Goal: Book appointment/travel/reservation

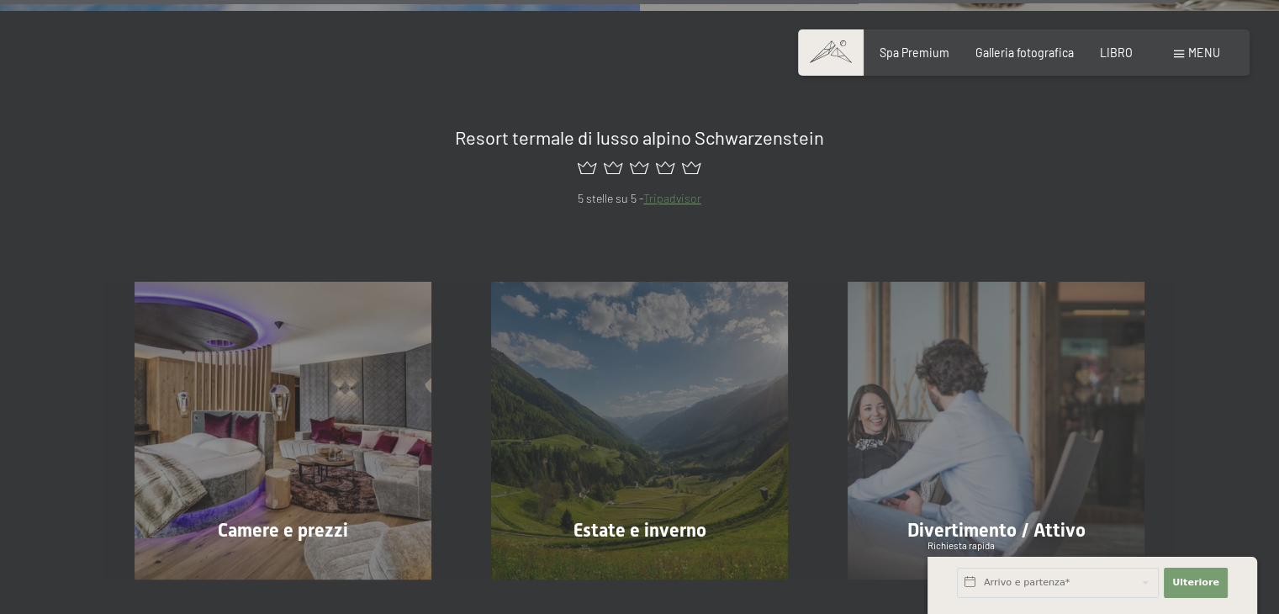
scroll to position [6642, 0]
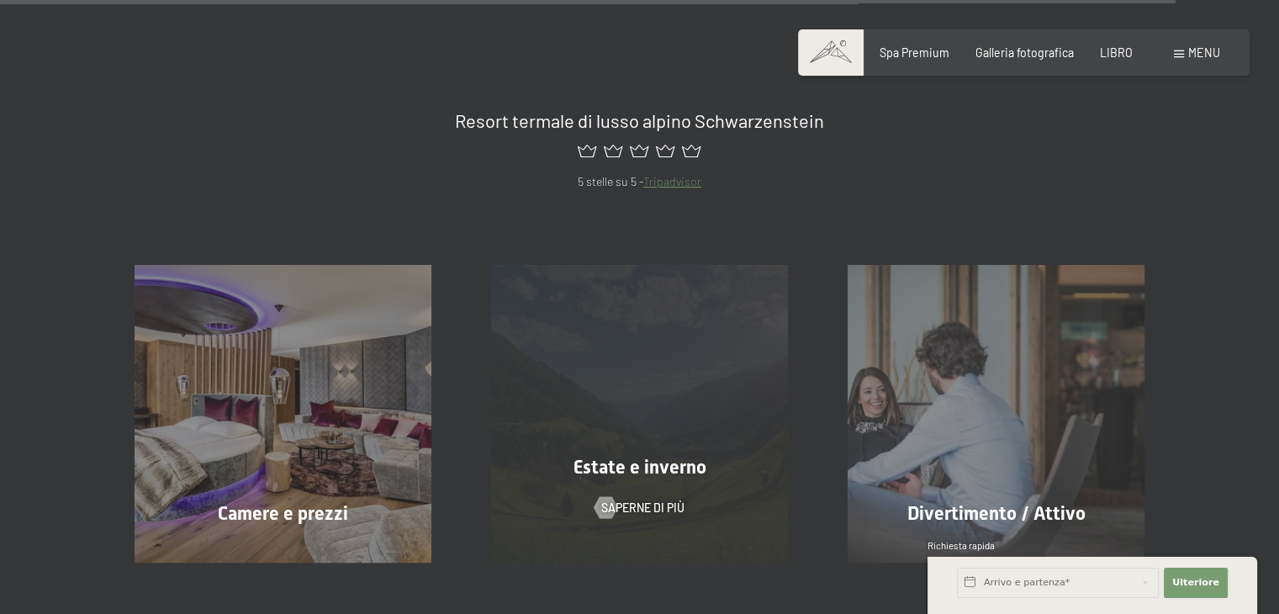
click at [666, 325] on div "Estate e inverno Saperne di più" at bounding box center [640, 413] width 356 height 297
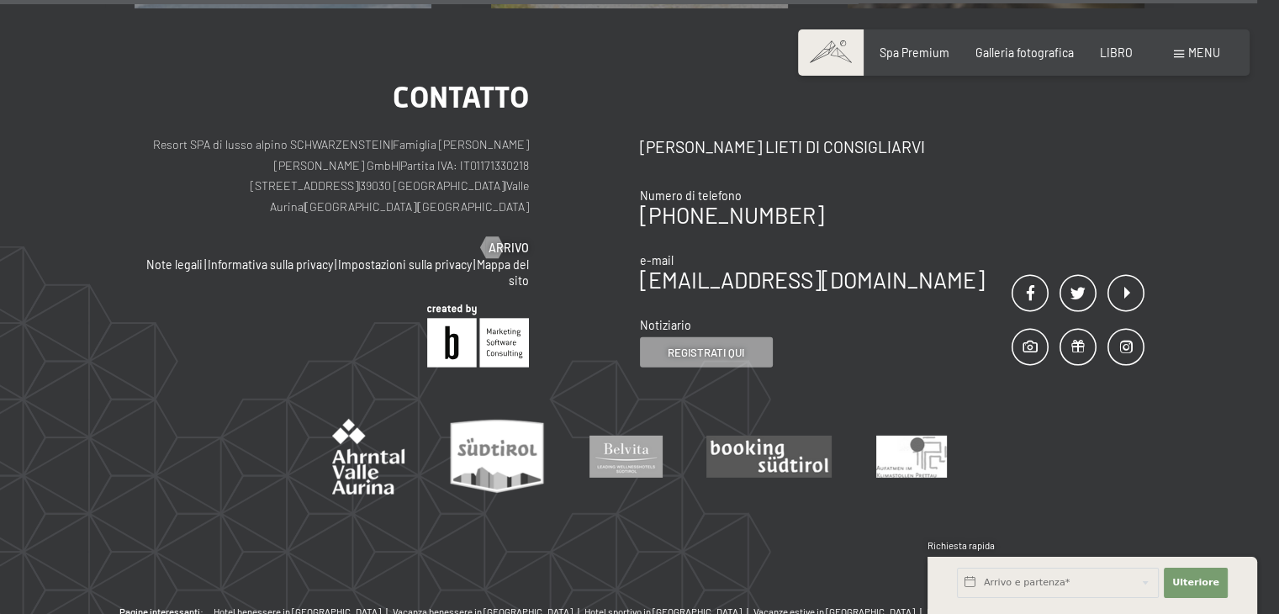
scroll to position [5212, 0]
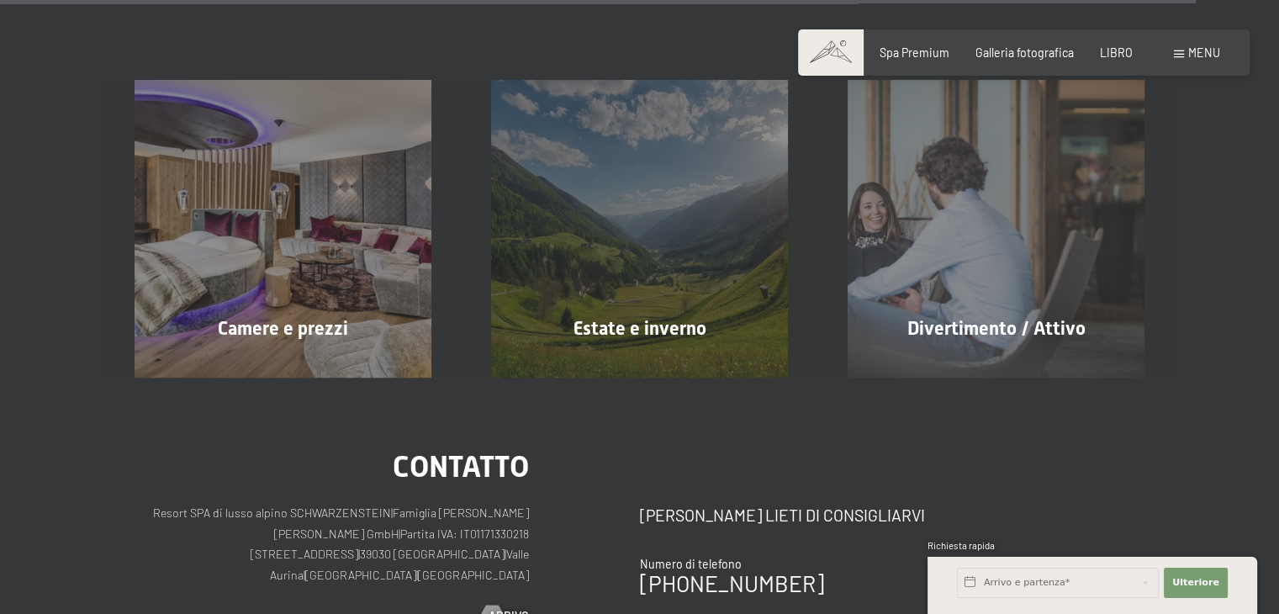
scroll to position [6963, 0]
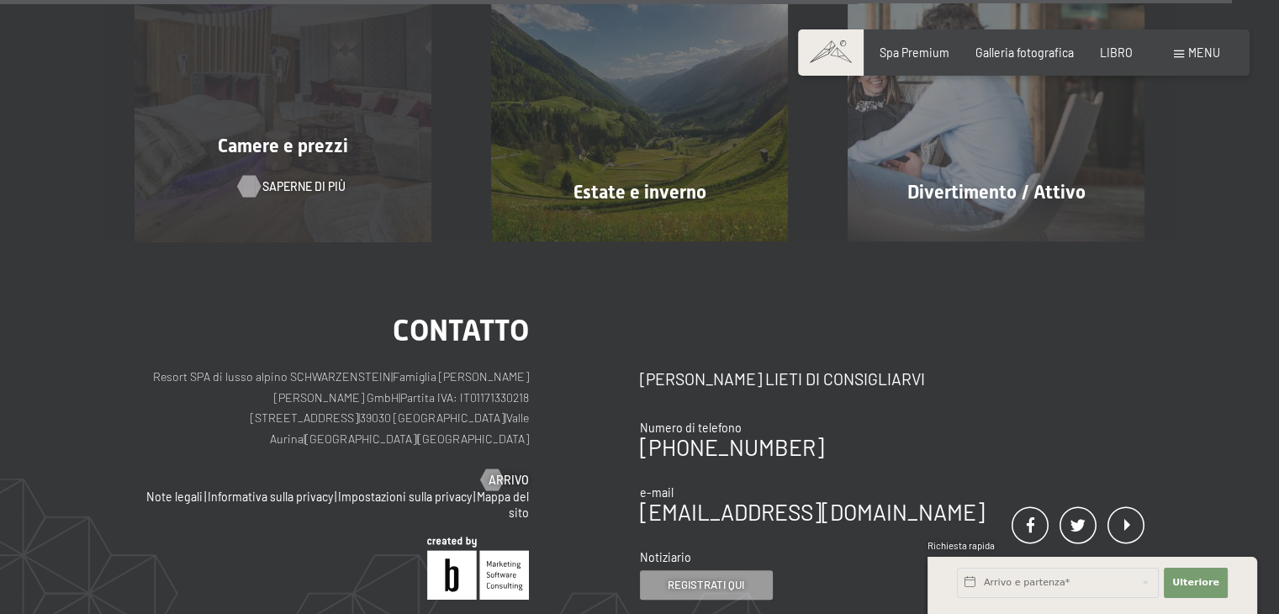
click at [255, 175] on div at bounding box center [248, 186] width 13 height 22
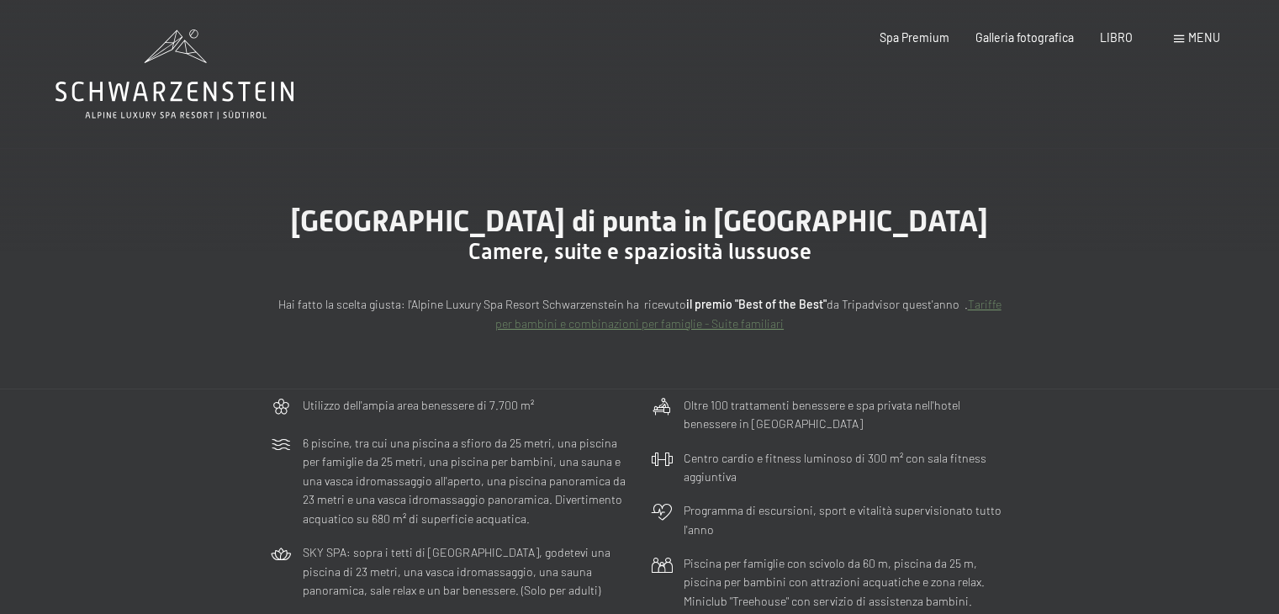
click at [1207, 35] on font "menu" at bounding box center [1204, 37] width 32 height 14
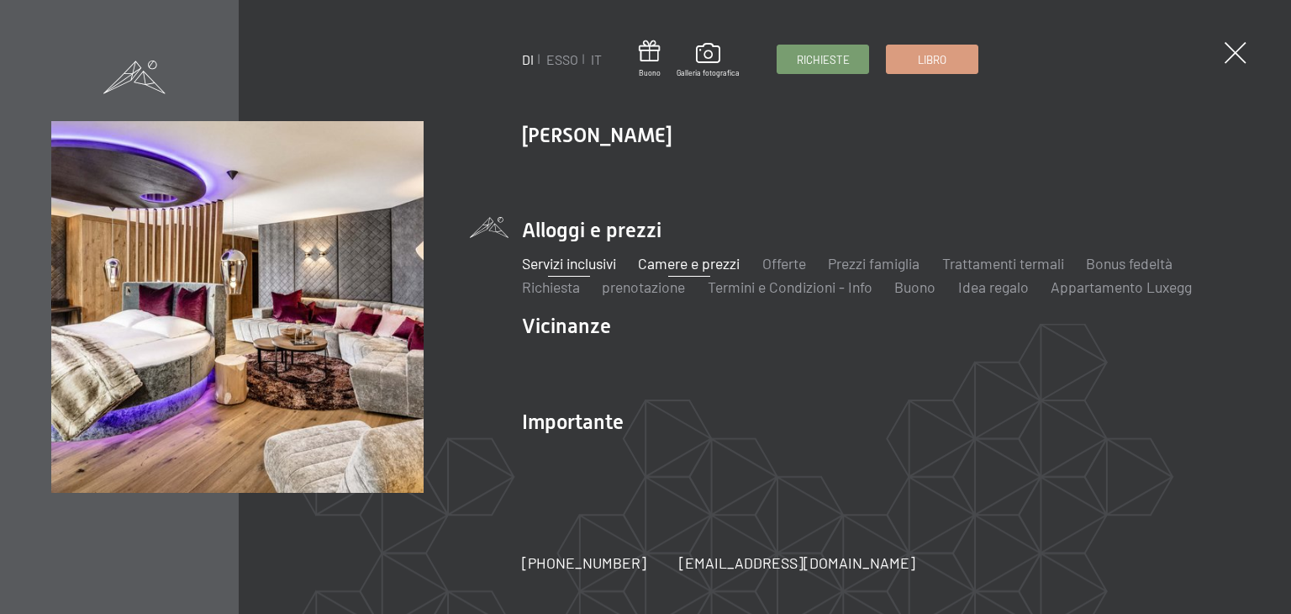
click at [580, 264] on font "Servizi inclusivi" at bounding box center [569, 263] width 94 height 18
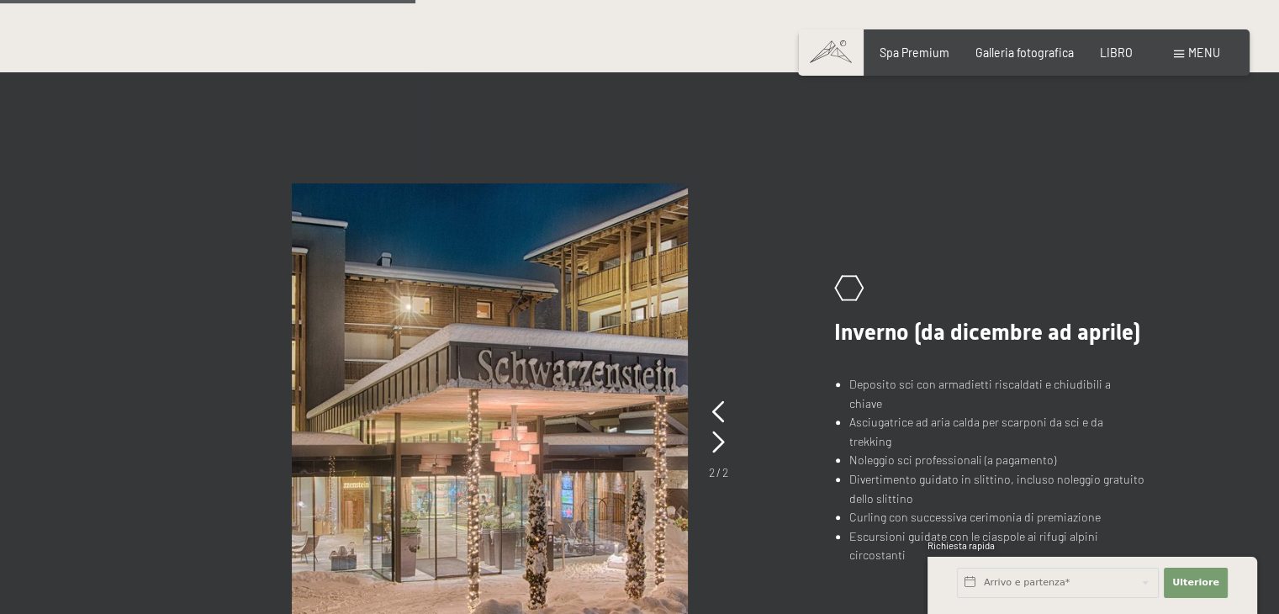
scroll to position [1009, 0]
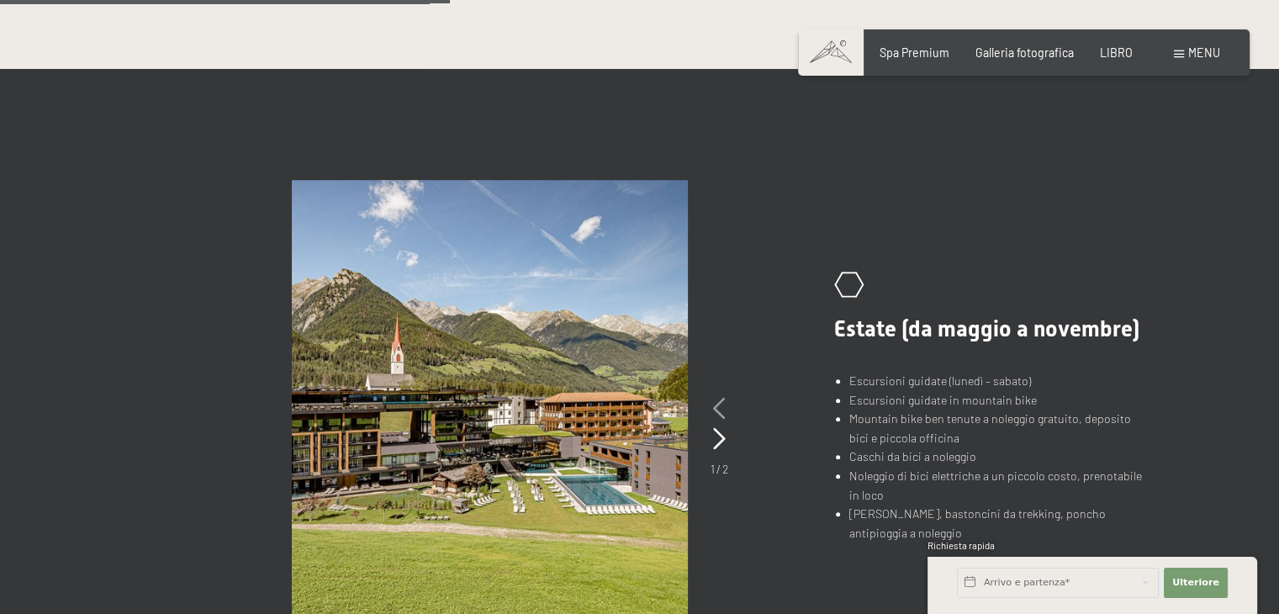
click at [720, 398] on icon at bounding box center [719, 409] width 13 height 22
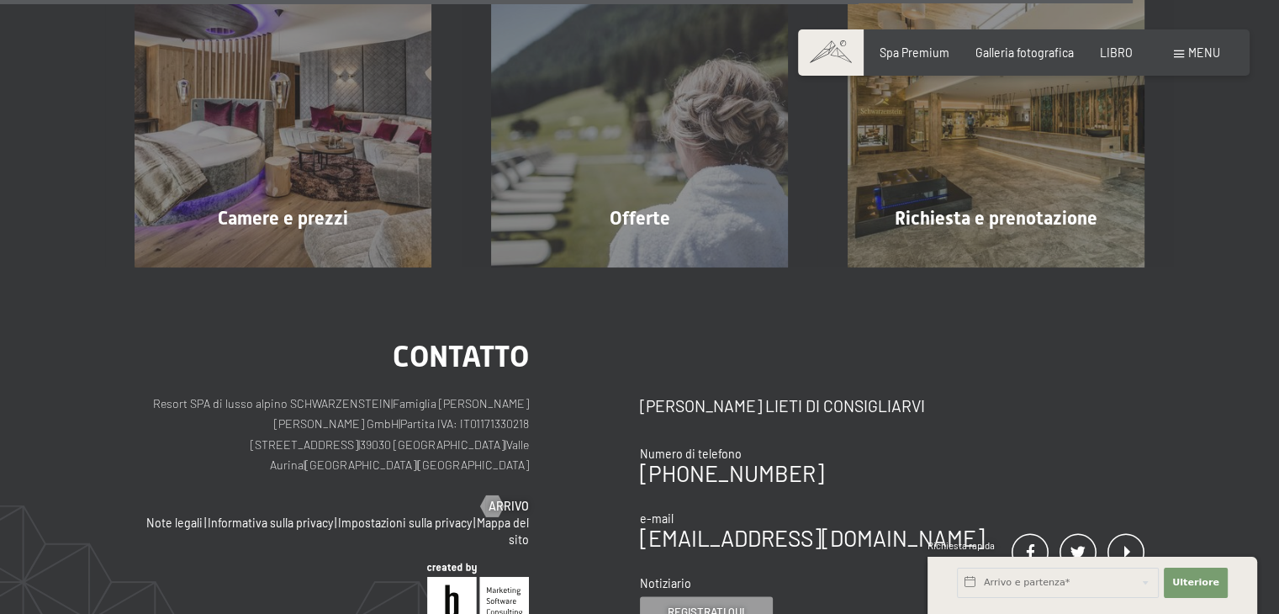
scroll to position [2606, 0]
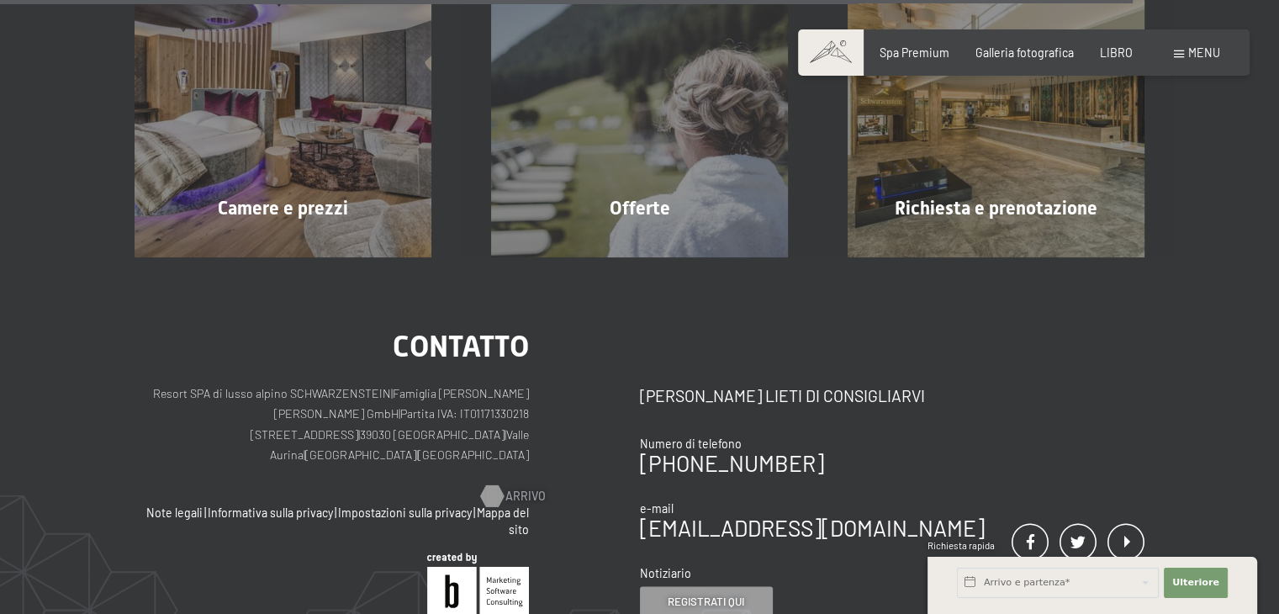
click at [527, 488] on font "Arrivo" at bounding box center [525, 495] width 40 height 14
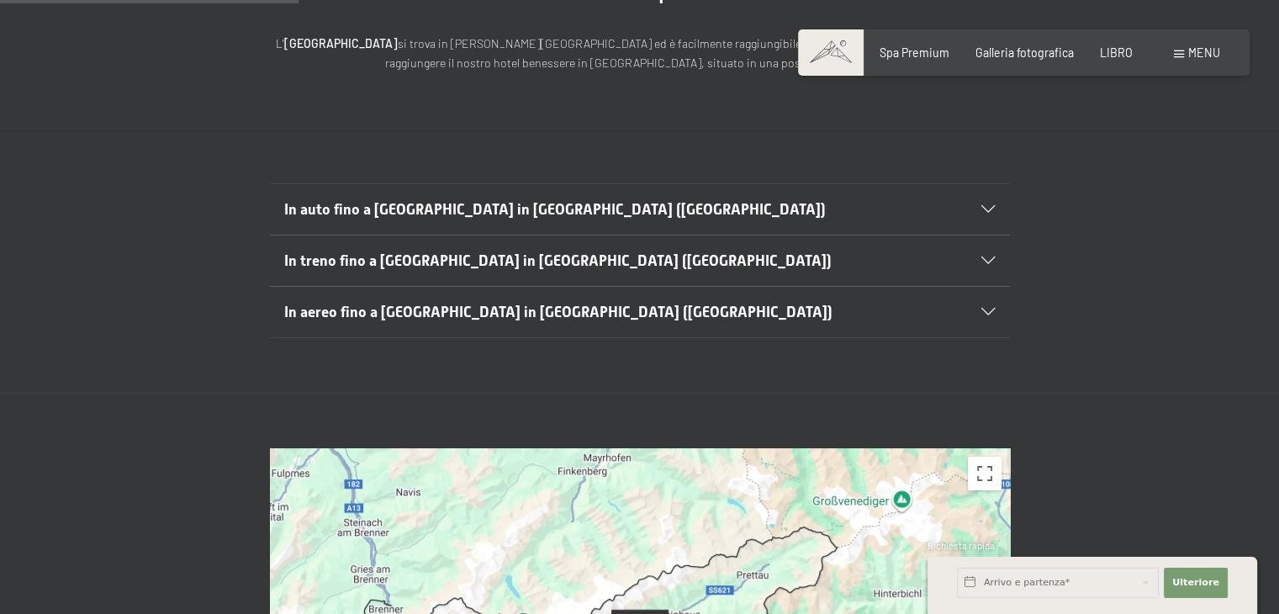
scroll to position [252, 0]
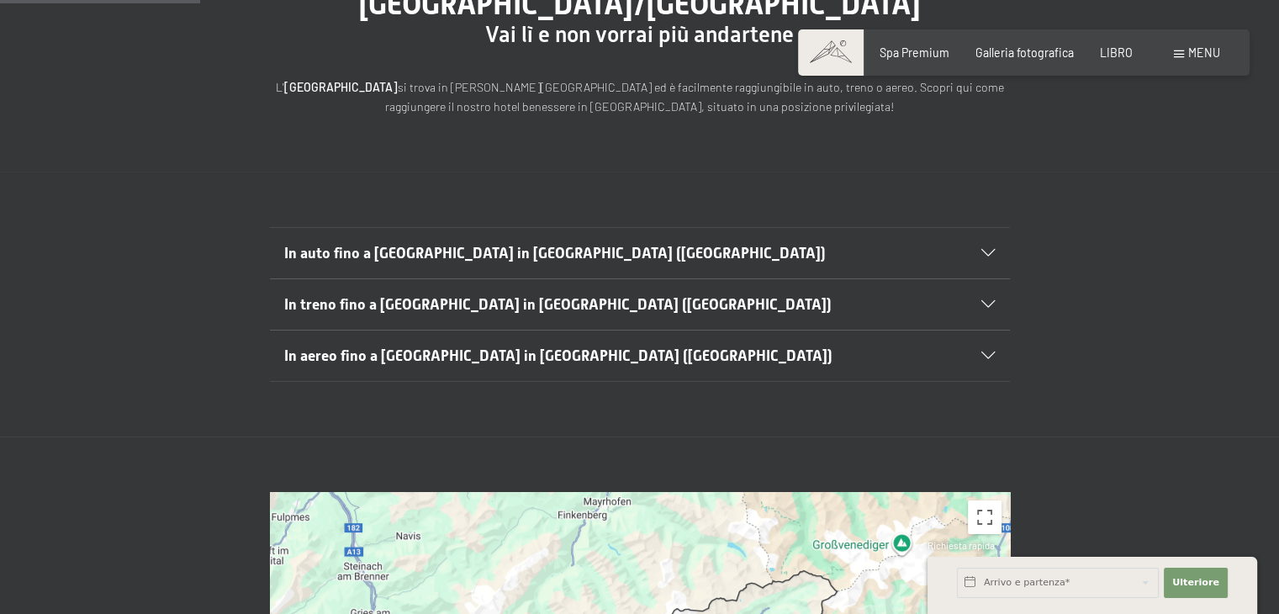
click at [992, 251] on icon at bounding box center [987, 254] width 13 height 8
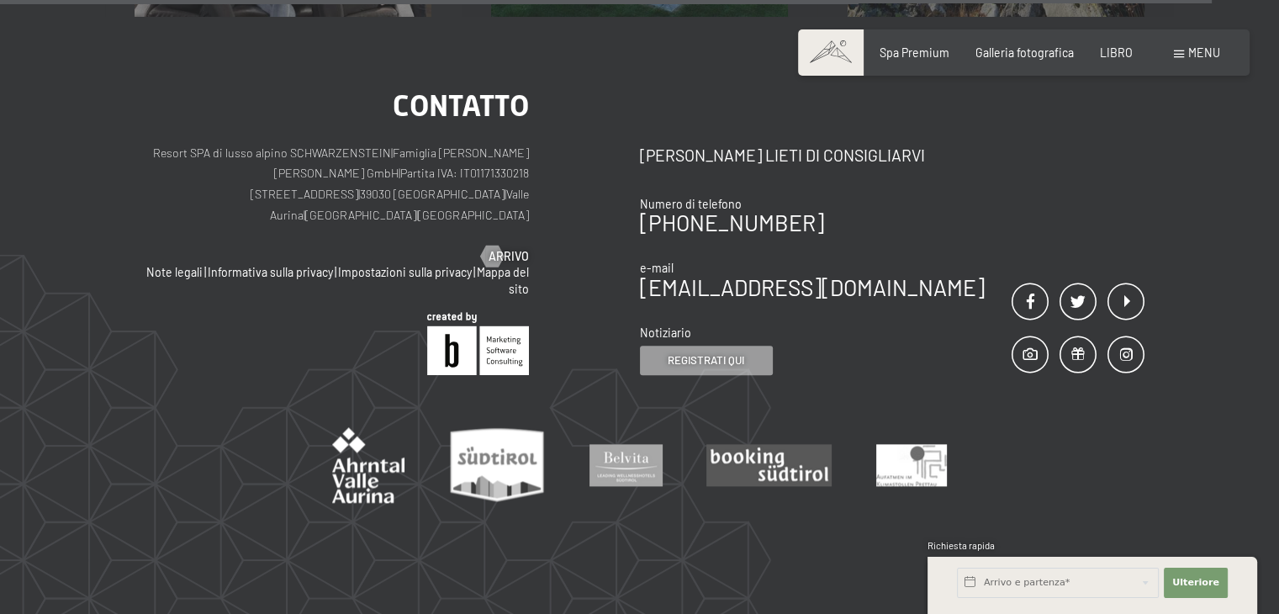
scroll to position [1934, 0]
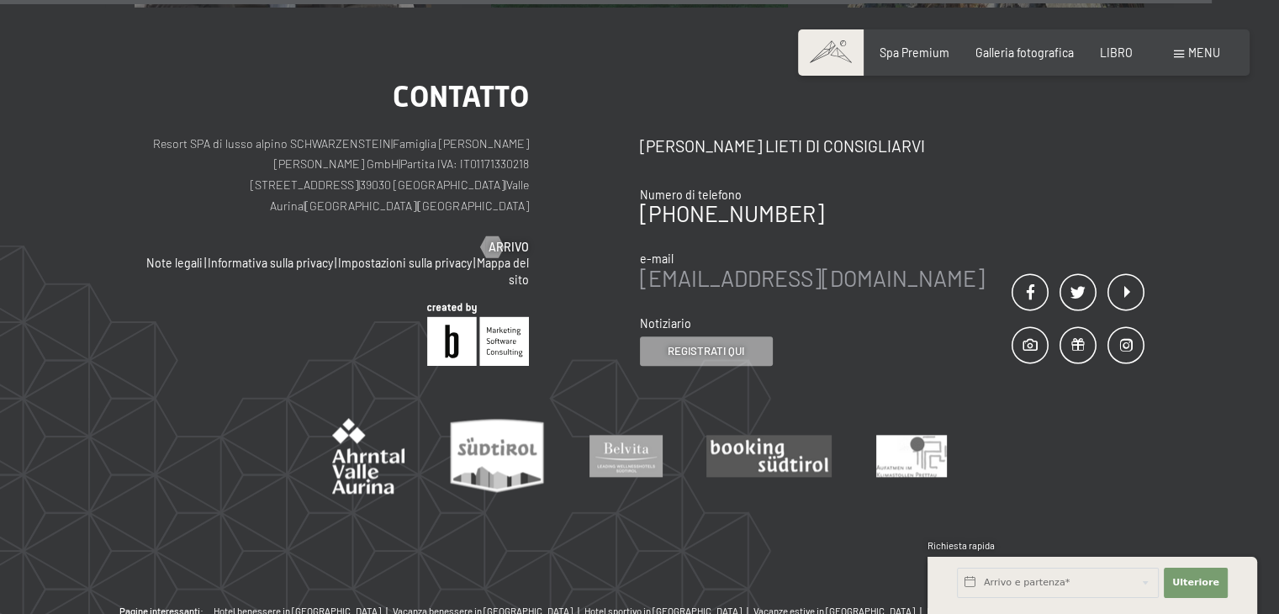
click at [782, 265] on font "[EMAIL_ADDRESS][DOMAIN_NAME]" at bounding box center [812, 278] width 345 height 26
click at [733, 265] on font "[EMAIL_ADDRESS][DOMAIN_NAME]" at bounding box center [812, 278] width 345 height 26
click at [514, 240] on font "Arrivo" at bounding box center [525, 247] width 40 height 14
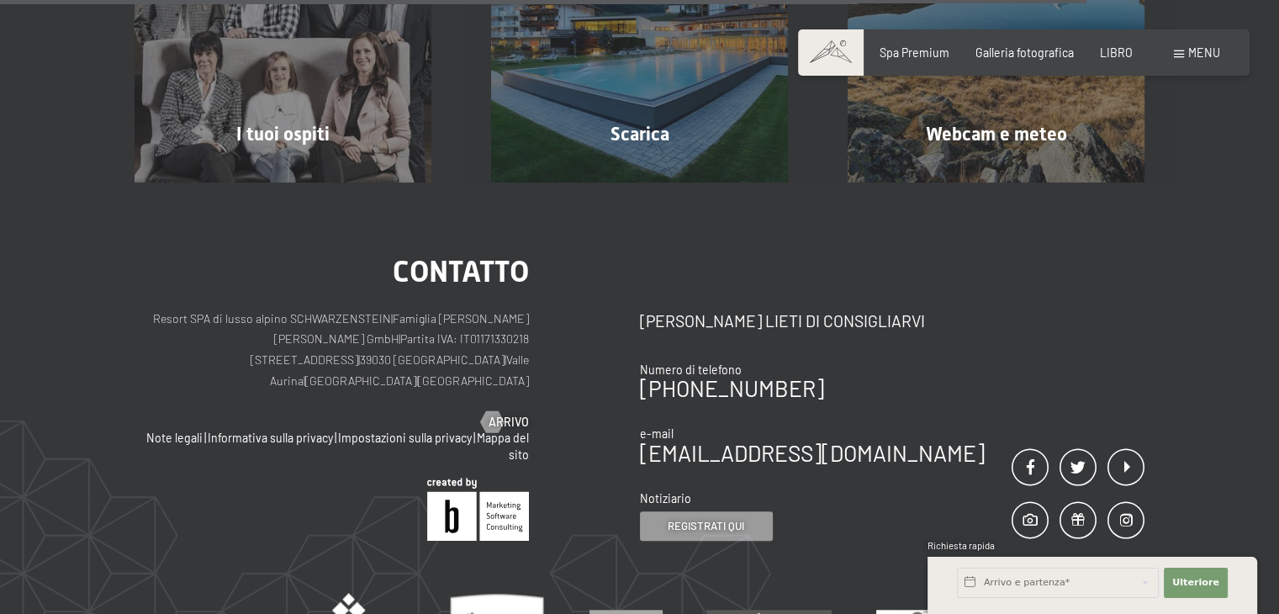
scroll to position [1432, 0]
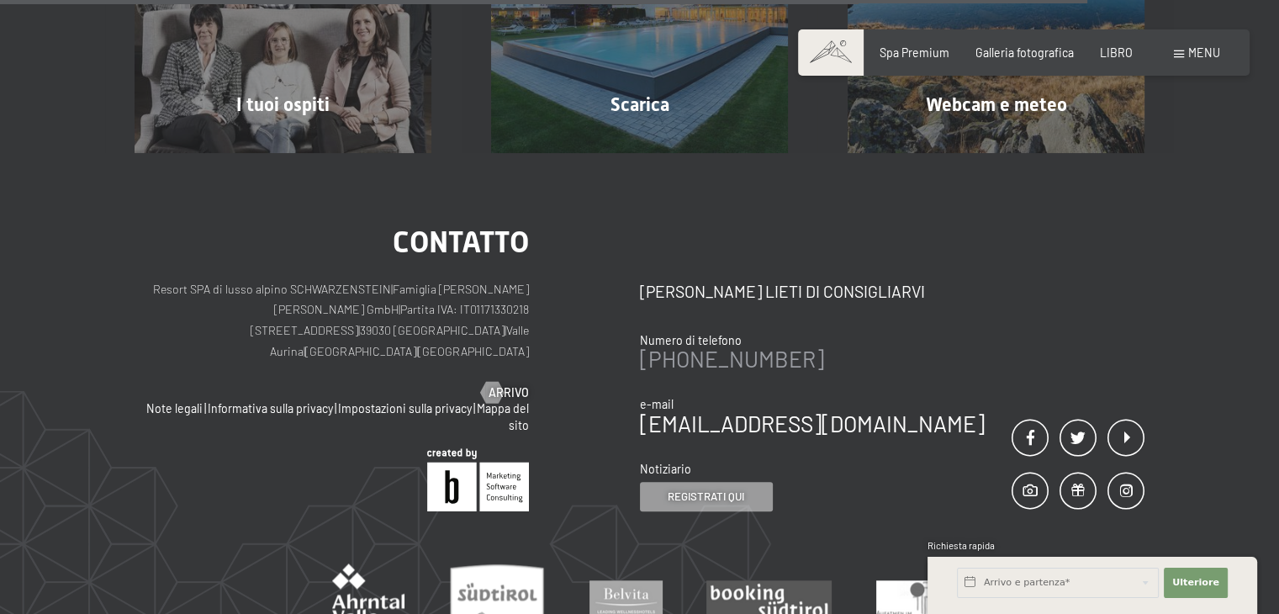
click at [728, 346] on font "[PHONE_NUMBER]" at bounding box center [732, 359] width 184 height 26
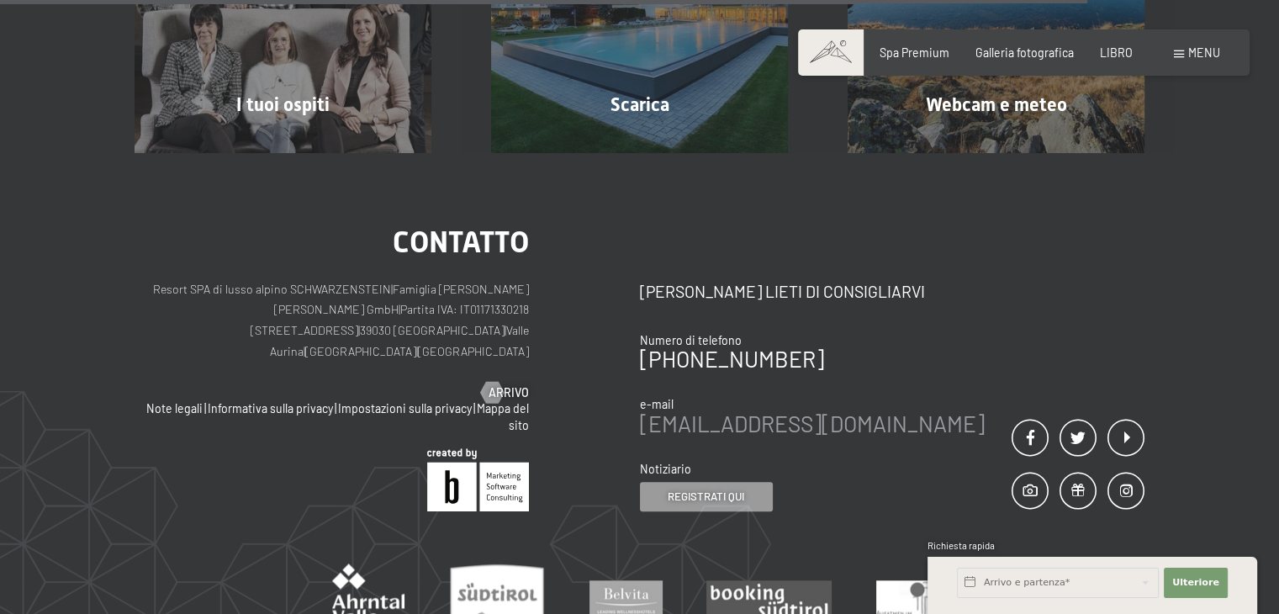
click at [779, 410] on font "[EMAIL_ADDRESS][DOMAIN_NAME]" at bounding box center [812, 423] width 345 height 26
click at [731, 410] on font "[EMAIL_ADDRESS][DOMAIN_NAME]" at bounding box center [812, 423] width 345 height 26
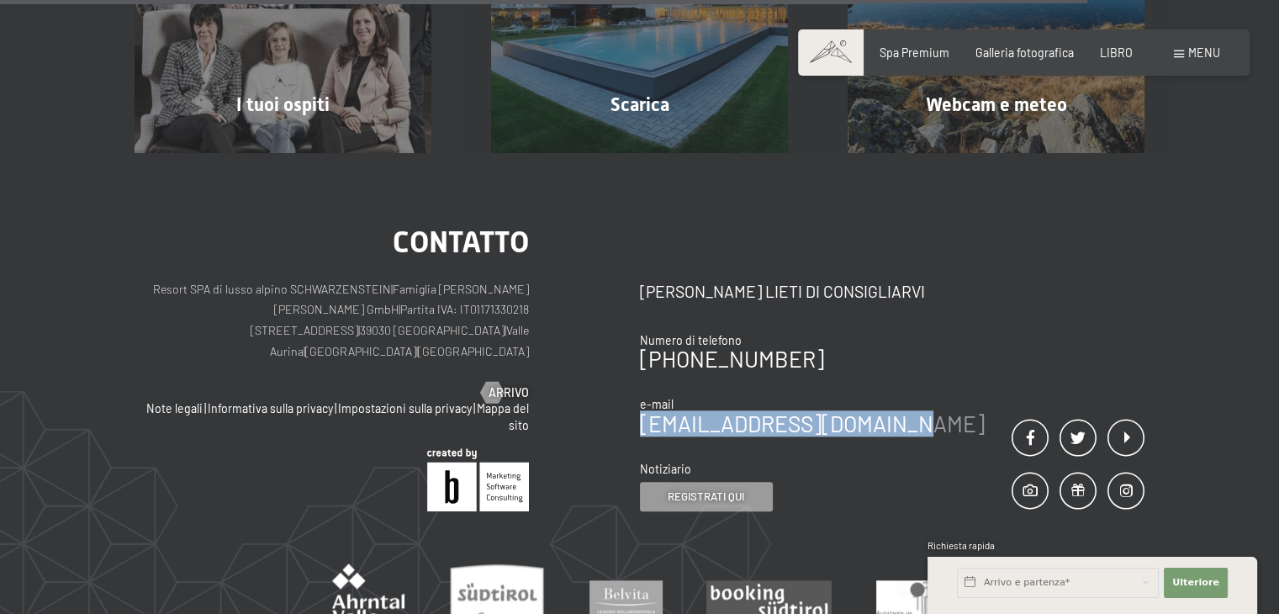
drag, startPoint x: 916, startPoint y: 400, endPoint x: 639, endPoint y: 407, distance: 277.5
click at [640, 407] on div "contatto Saremo lieti di consigliarvi Numero di telefono +39 0474 674100 e-mail…" at bounding box center [892, 369] width 505 height 284
copy font "[EMAIL_ADDRESS][DOMAIN_NAME]"
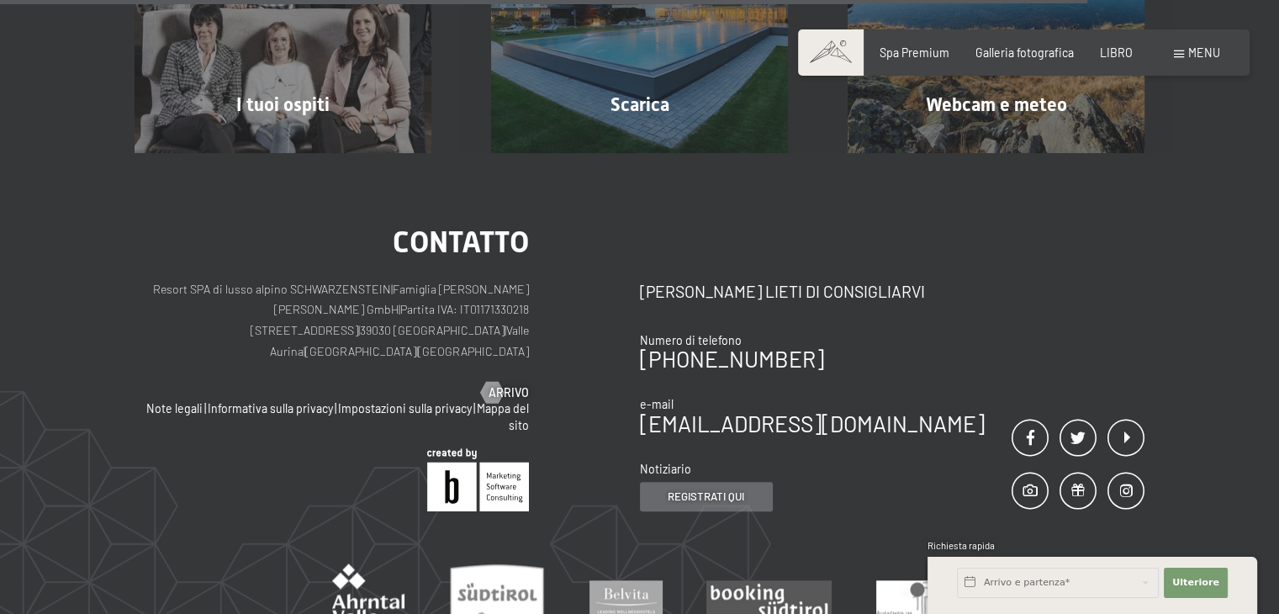
click at [694, 489] on font "Registrati qui" at bounding box center [706, 495] width 77 height 13
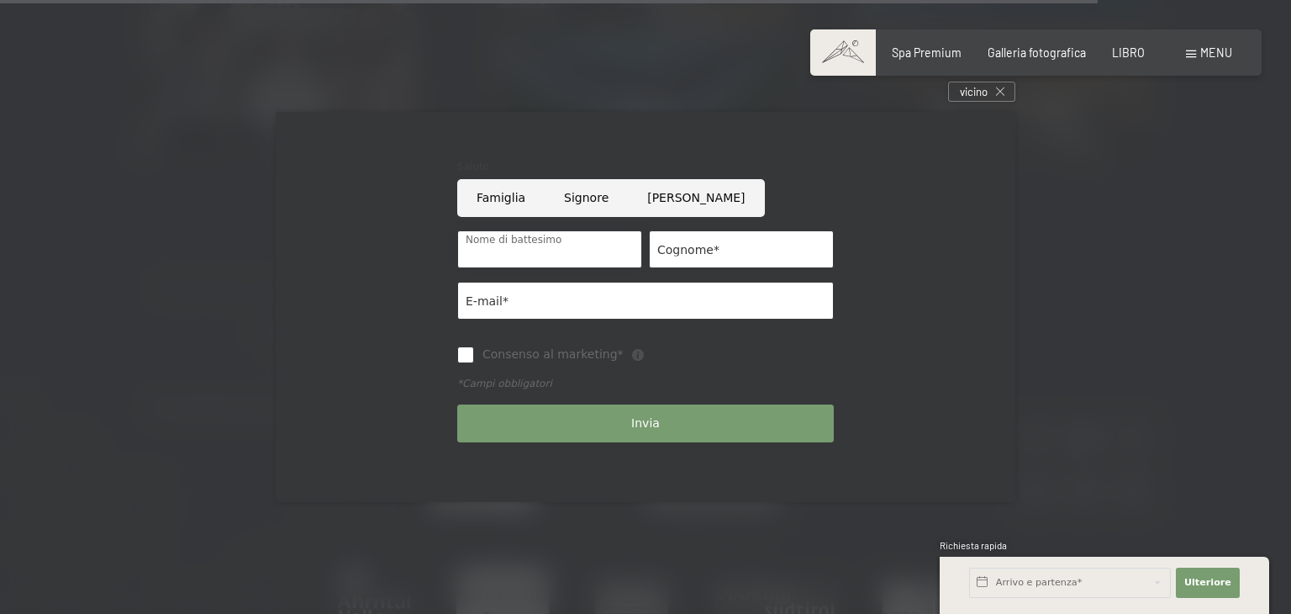
click at [522, 246] on input "Nome di battesimo" at bounding box center [549, 249] width 185 height 38
type input "tiziano"
type input "vicentini"
type input "tiziano.vice@gmail.com"
click at [467, 354] on input "Consenso al marketing*" at bounding box center [465, 354] width 17 height 17
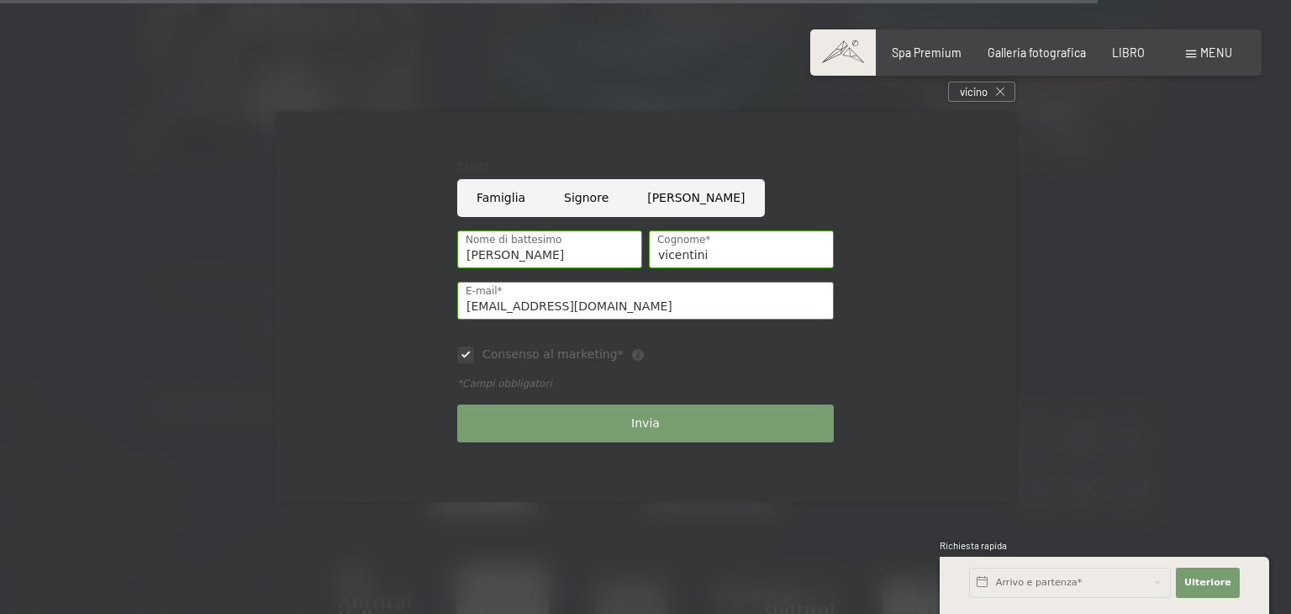
checkbox input "true"
click at [572, 195] on input "Signore" at bounding box center [586, 198] width 83 height 38
radio input "true"
click at [649, 418] on font "Invia" at bounding box center [645, 422] width 29 height 13
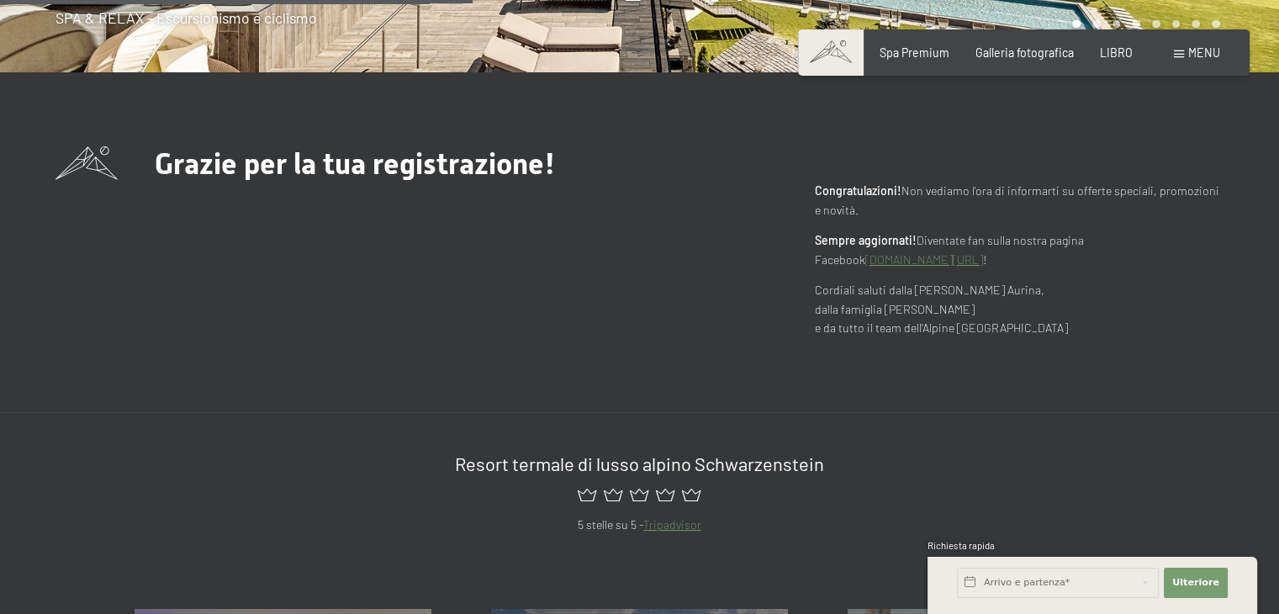
scroll to position [589, 0]
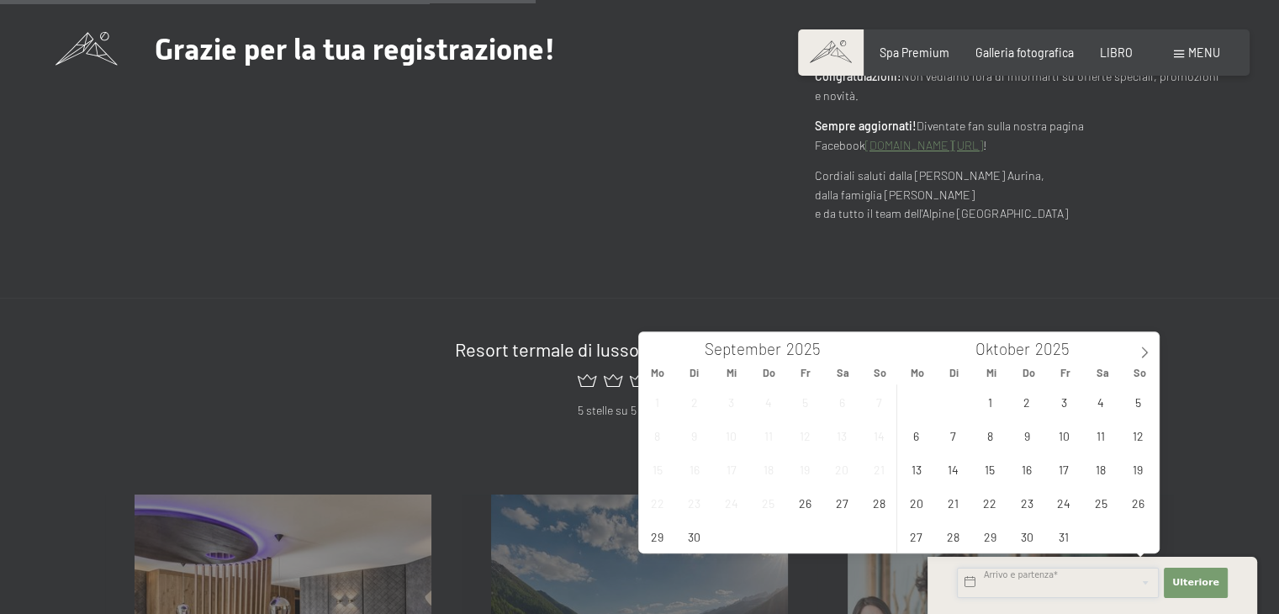
click at [1007, 585] on input "text" at bounding box center [1058, 582] width 202 height 30
click at [1147, 356] on icon at bounding box center [1144, 352] width 12 height 12
click at [1066, 472] on span "19" at bounding box center [1064, 468] width 33 height 33
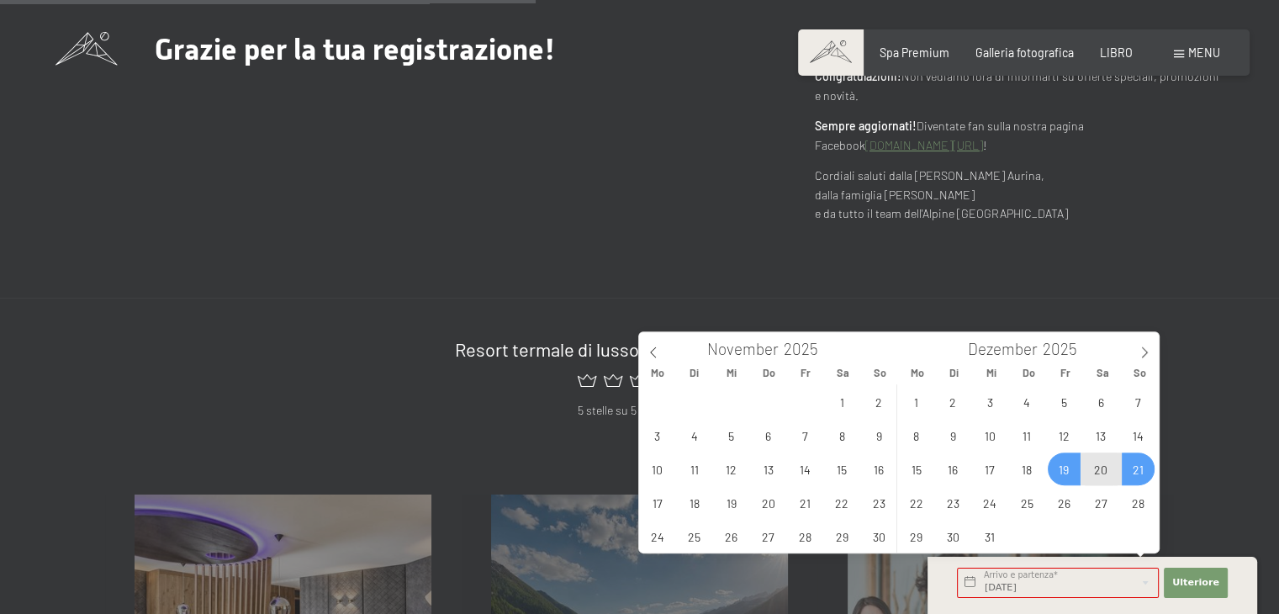
click at [1135, 475] on span "21" at bounding box center [1138, 468] width 33 height 33
type input "Fr. 19.12.2025 - So. 21.12.2025"
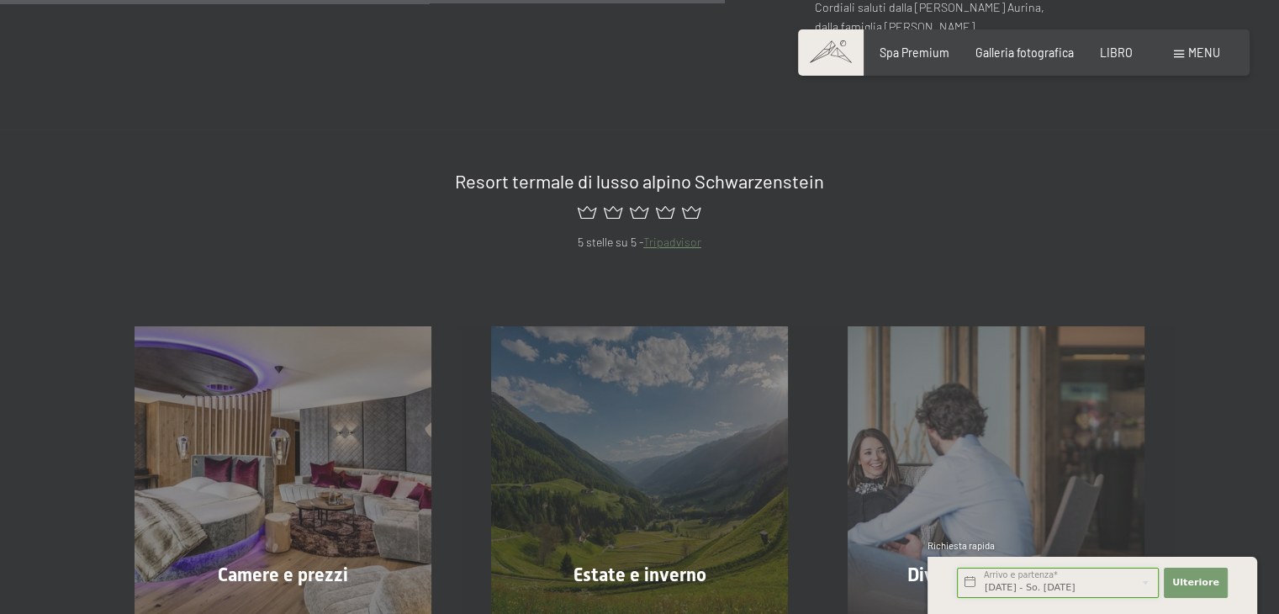
scroll to position [841, 0]
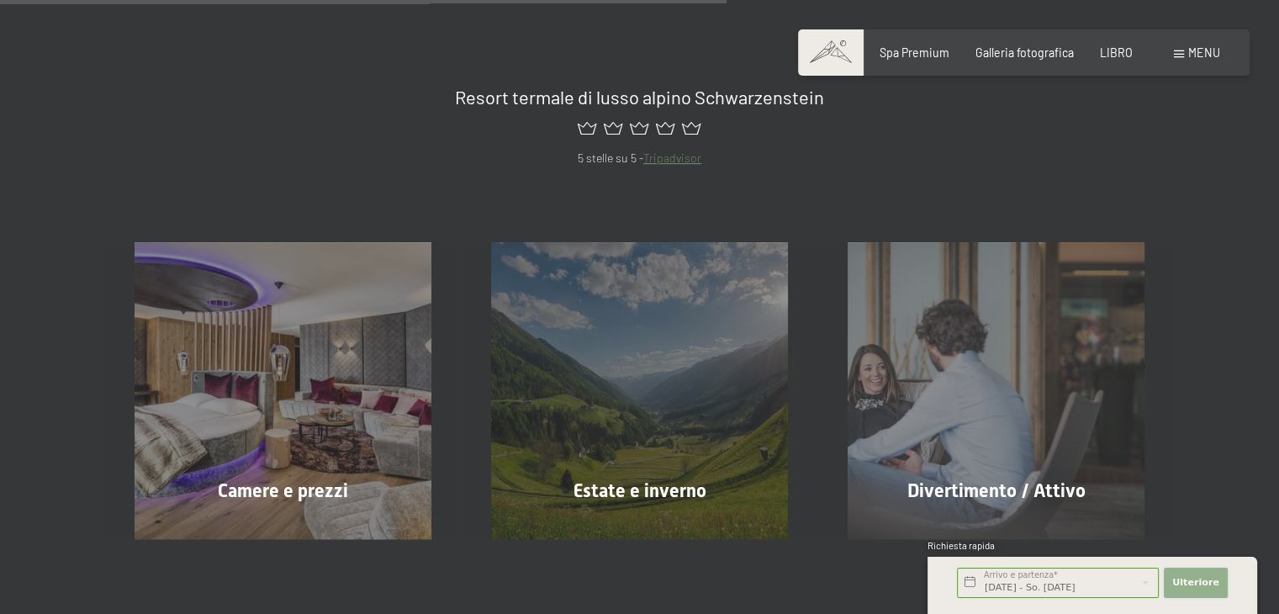
click at [1197, 585] on font "Ulteriore" at bounding box center [1195, 582] width 47 height 11
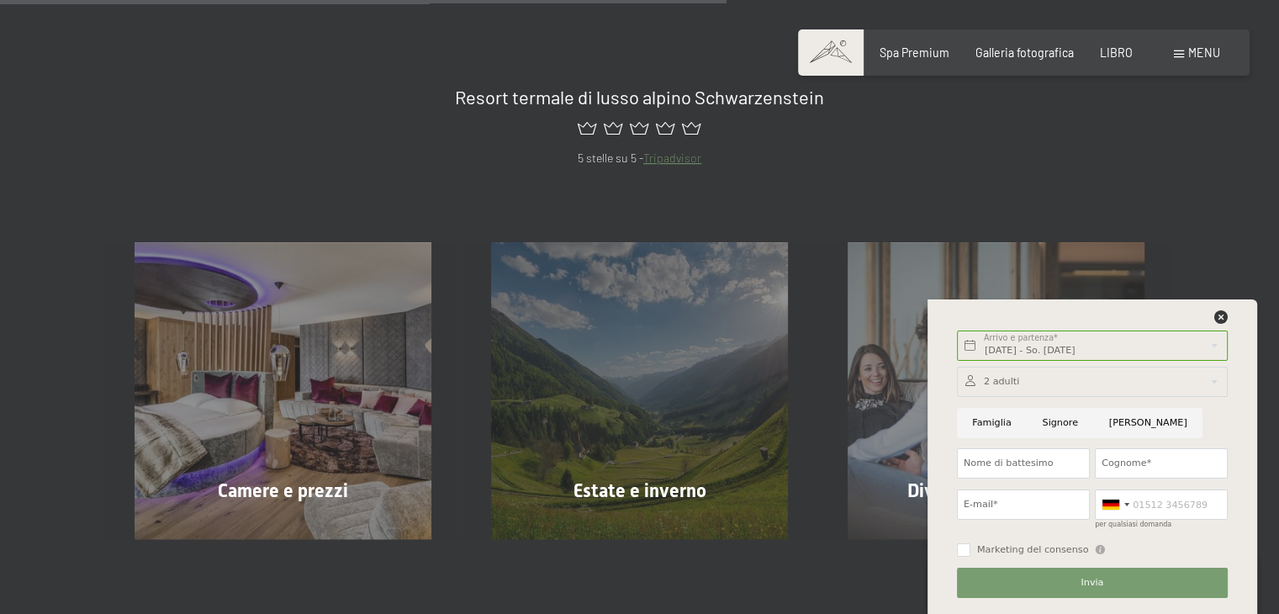
click at [990, 422] on input "Famiglia" at bounding box center [992, 423] width 70 height 30
radio input "true"
click at [1019, 466] on input "Nome di battesimo" at bounding box center [1023, 463] width 133 height 30
type input "tiziano"
type input "vicentini"
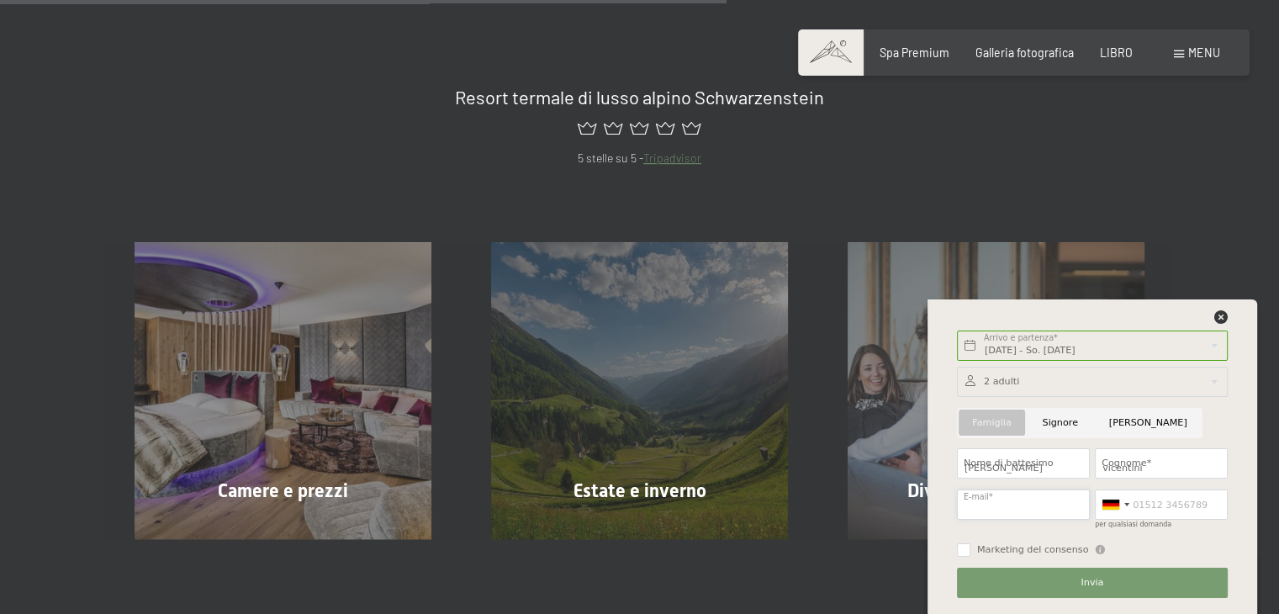
type input "tiziano.vice@gmail.com"
type input "3349708490"
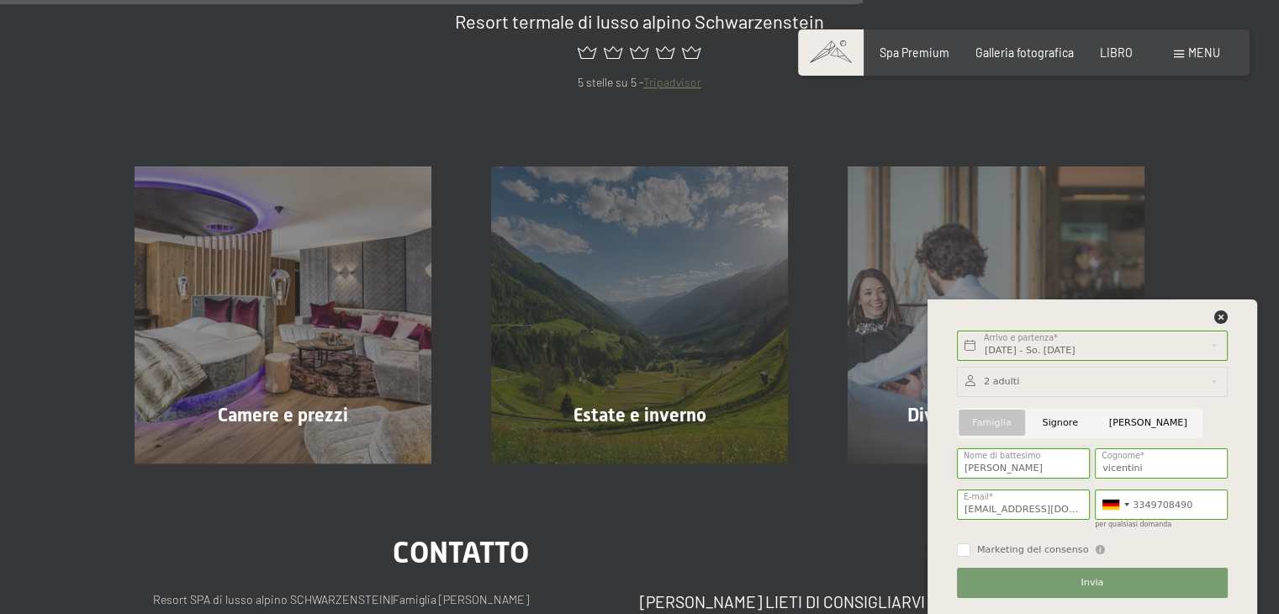
scroll to position [1009, 0]
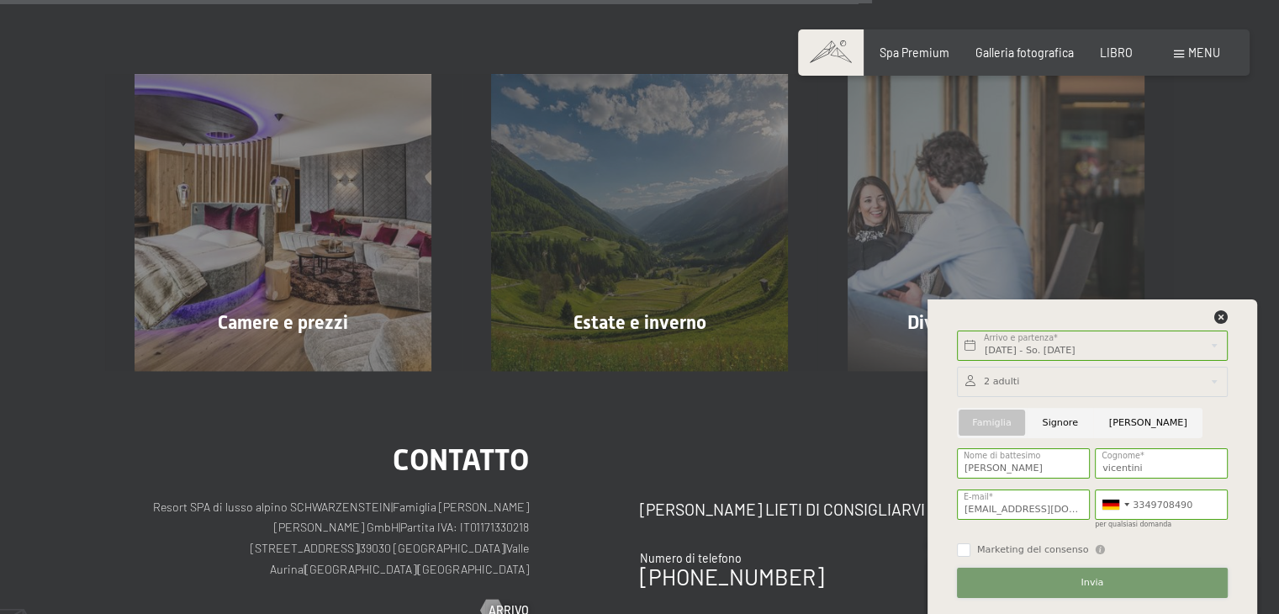
click at [1106, 587] on button "Invia" at bounding box center [1092, 582] width 271 height 30
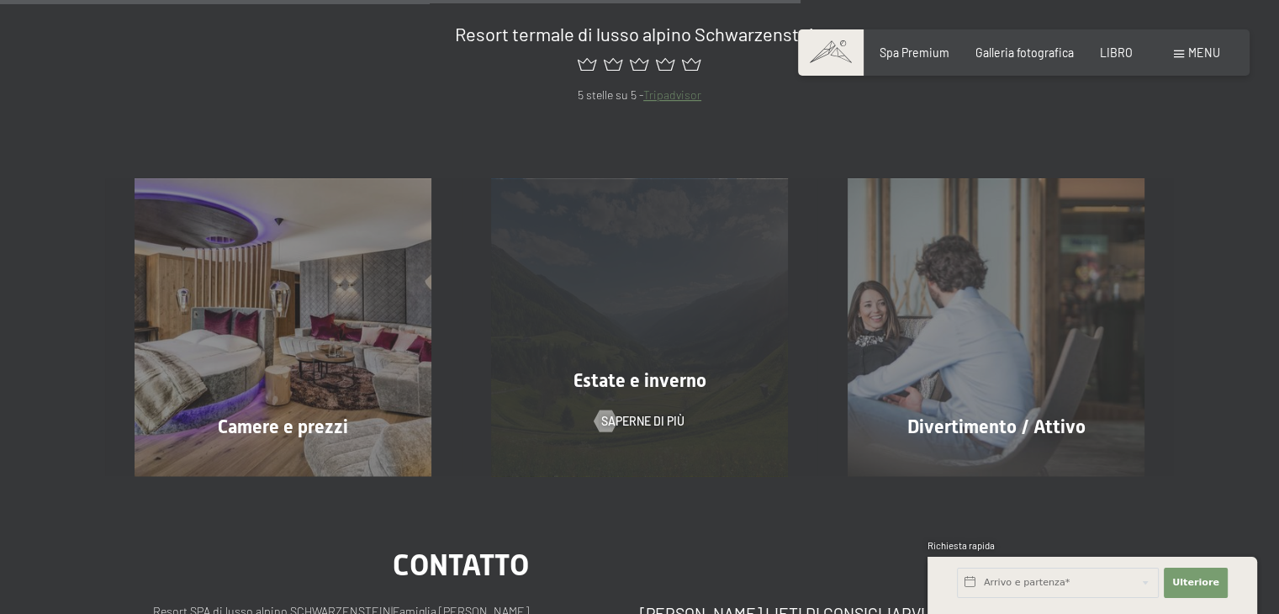
scroll to position [1009, 0]
click at [636, 335] on div "Estate e inverno Saperne di più" at bounding box center [640, 325] width 356 height 297
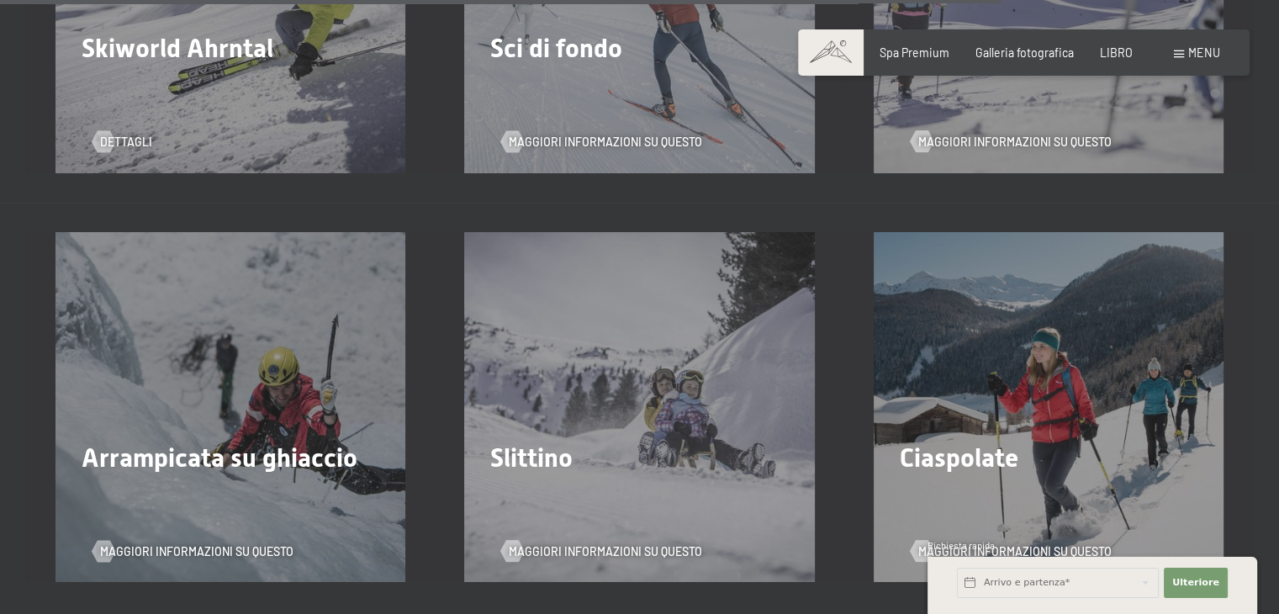
scroll to position [3783, 0]
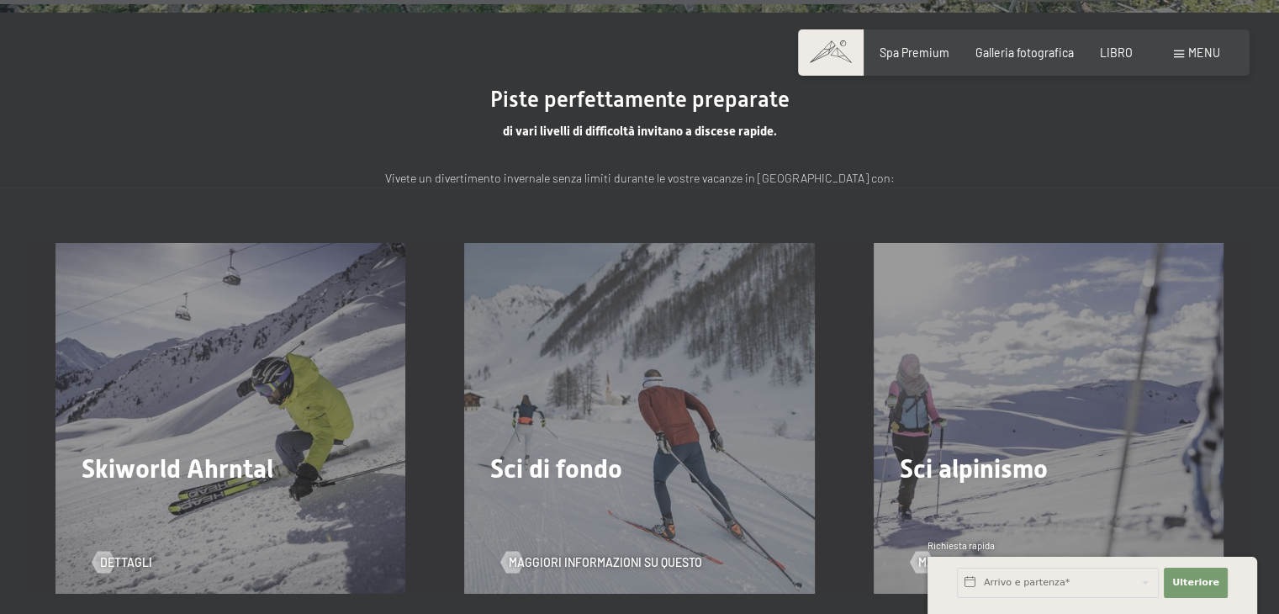
click at [202, 395] on div "Skiworld Ahrntal Dettagli" at bounding box center [230, 418] width 409 height 350
click at [131, 555] on font "Dettagli" at bounding box center [143, 562] width 52 height 14
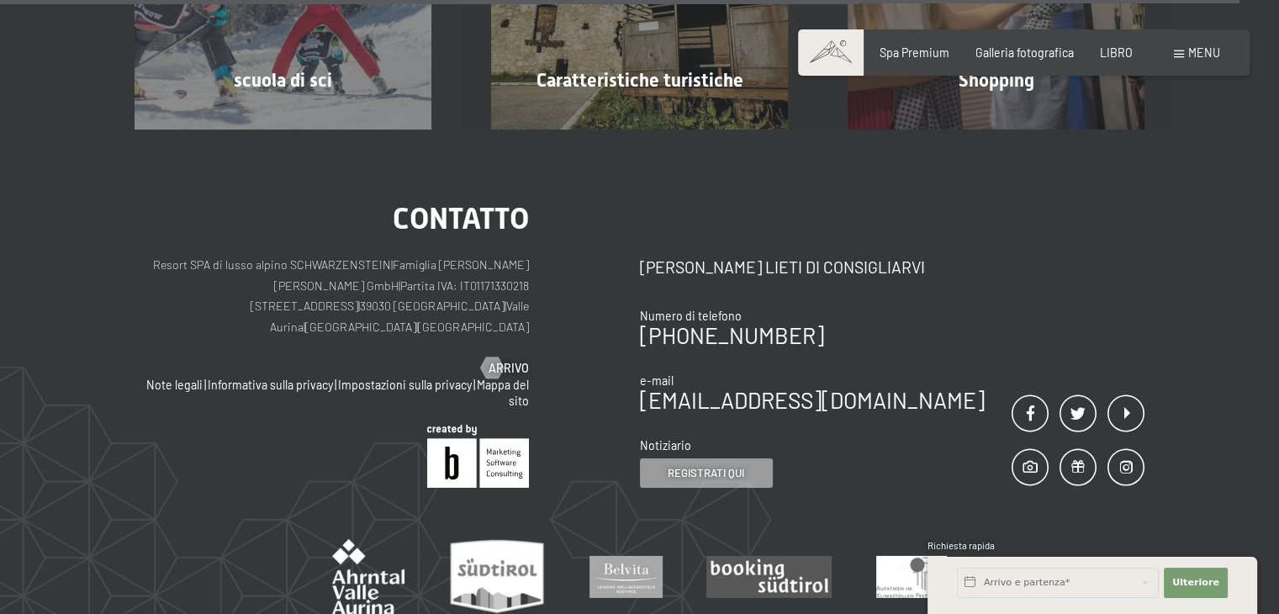
scroll to position [5381, 0]
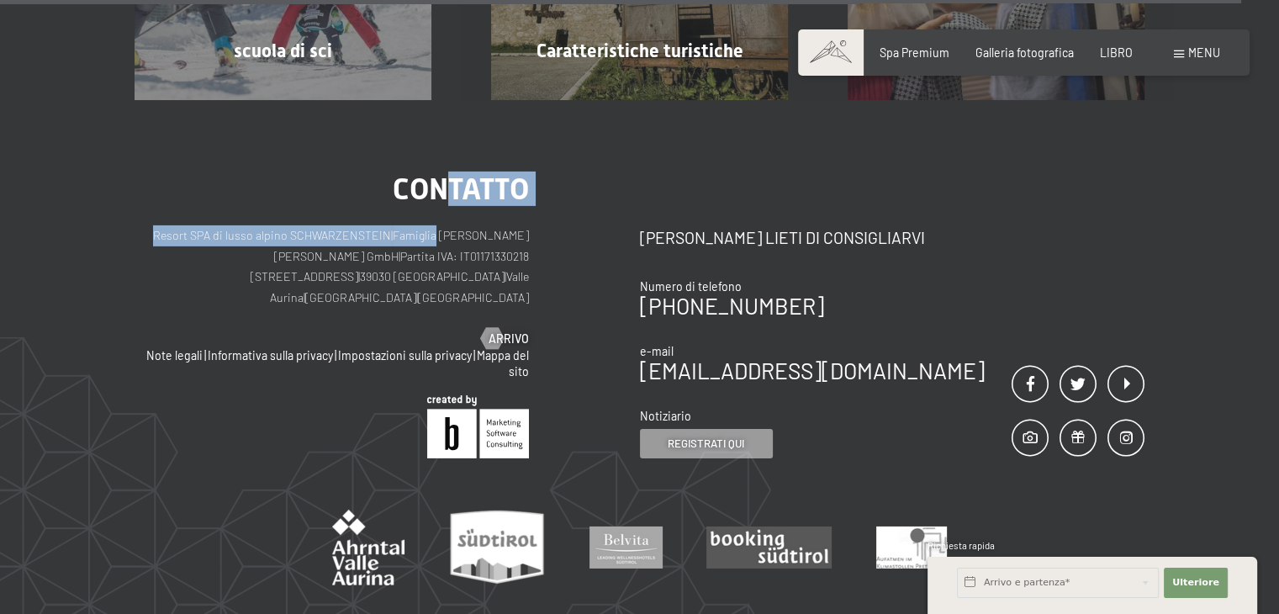
drag, startPoint x: 452, startPoint y: 175, endPoint x: 446, endPoint y: 185, distance: 12.1
click at [451, 180] on div "contatto Resort SPA di lusso alpino SCHWARZENSTEIN | Famiglia Zimmerhofer Otmar…" at bounding box center [332, 260] width 394 height 173
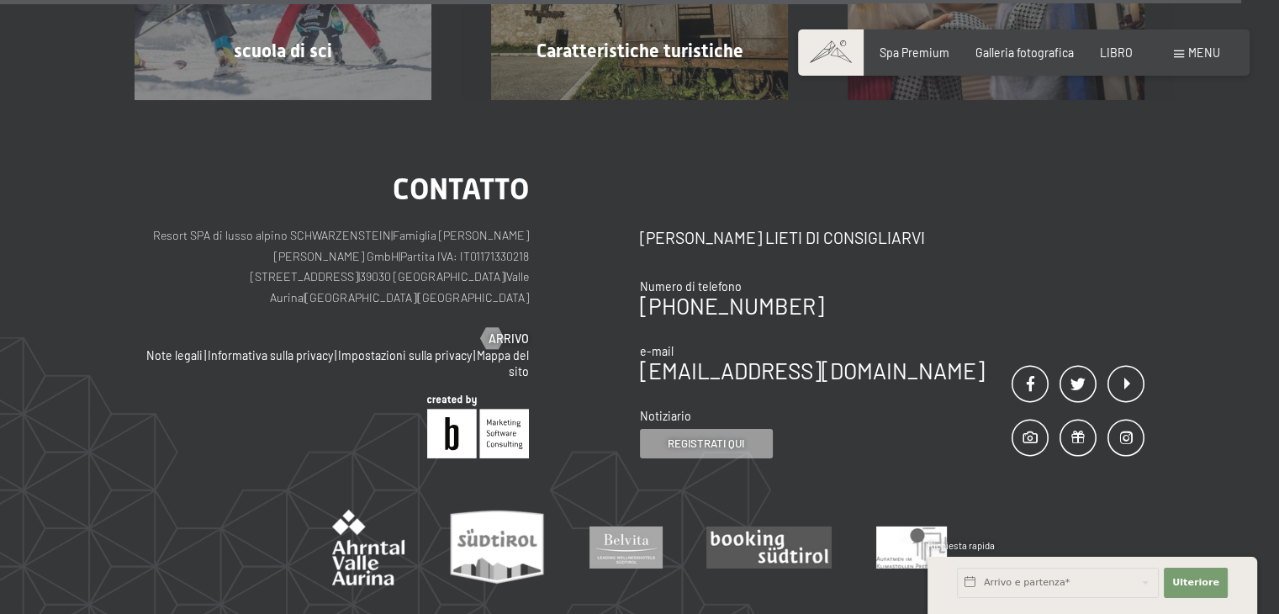
click at [157, 233] on p "Resort SPA di lusso alpino SCHWARZENSTEIN | Famiglia Zimmerhofer Otmar Zimmerho…" at bounding box center [332, 266] width 394 height 83
click at [370, 228] on font "Resort SPA di lusso alpino SCHWARZENSTEIN" at bounding box center [272, 235] width 238 height 14
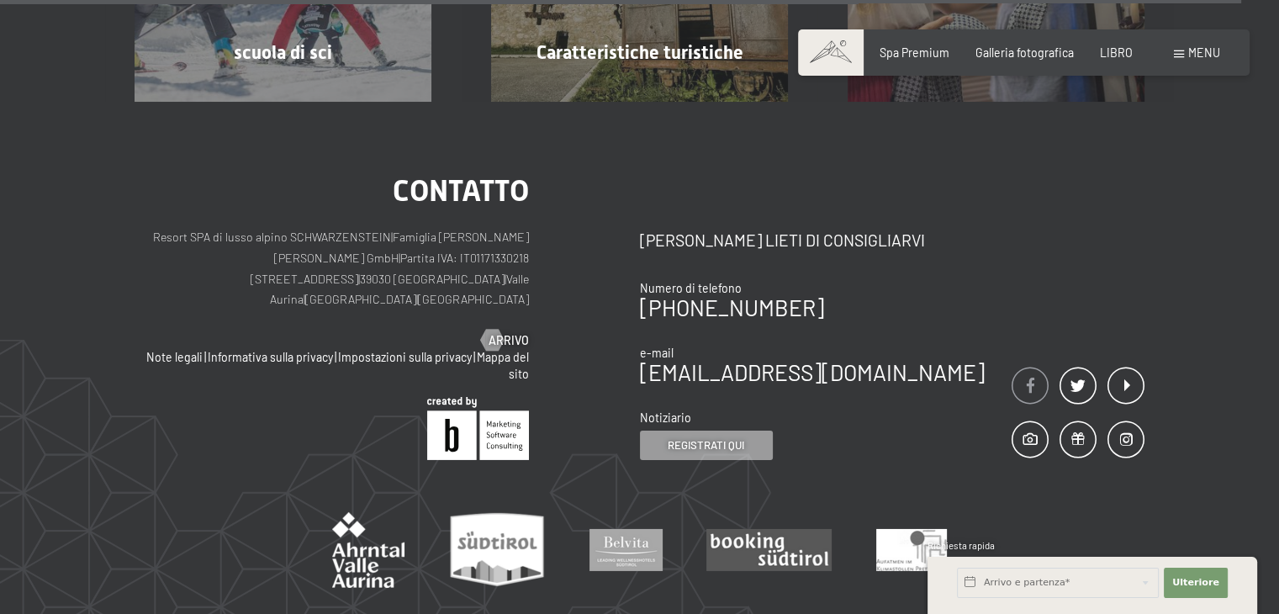
click at [1021, 367] on span at bounding box center [1029, 385] width 37 height 37
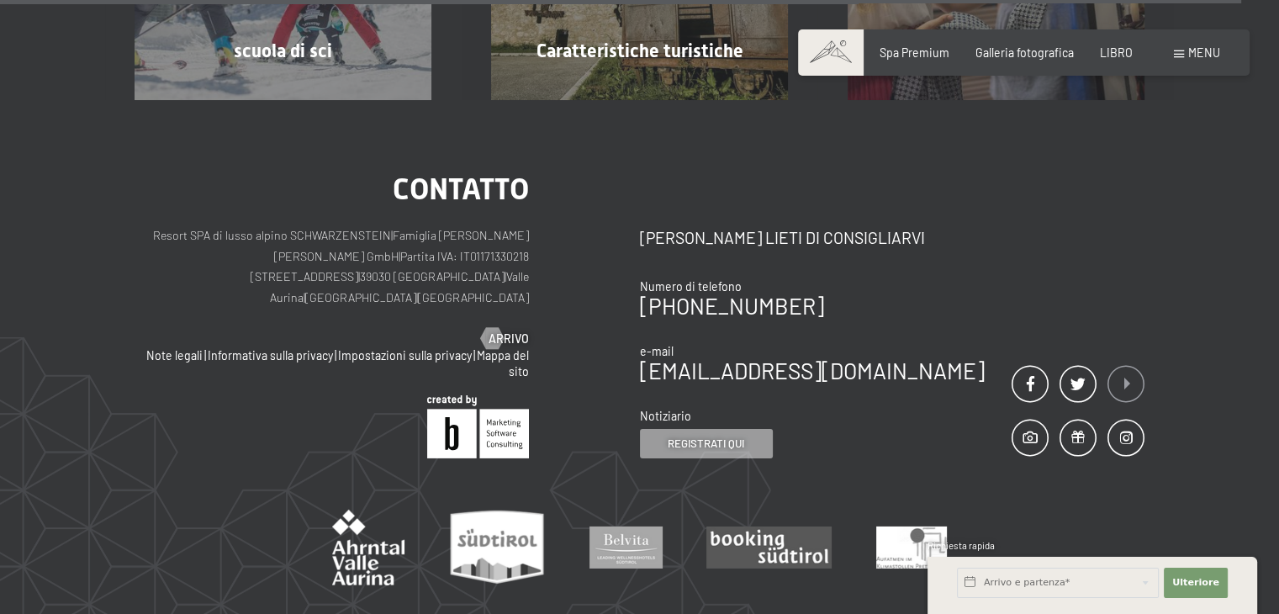
click at [1122, 366] on span at bounding box center [1125, 384] width 37 height 37
click at [1074, 420] on span at bounding box center [1077, 438] width 37 height 37
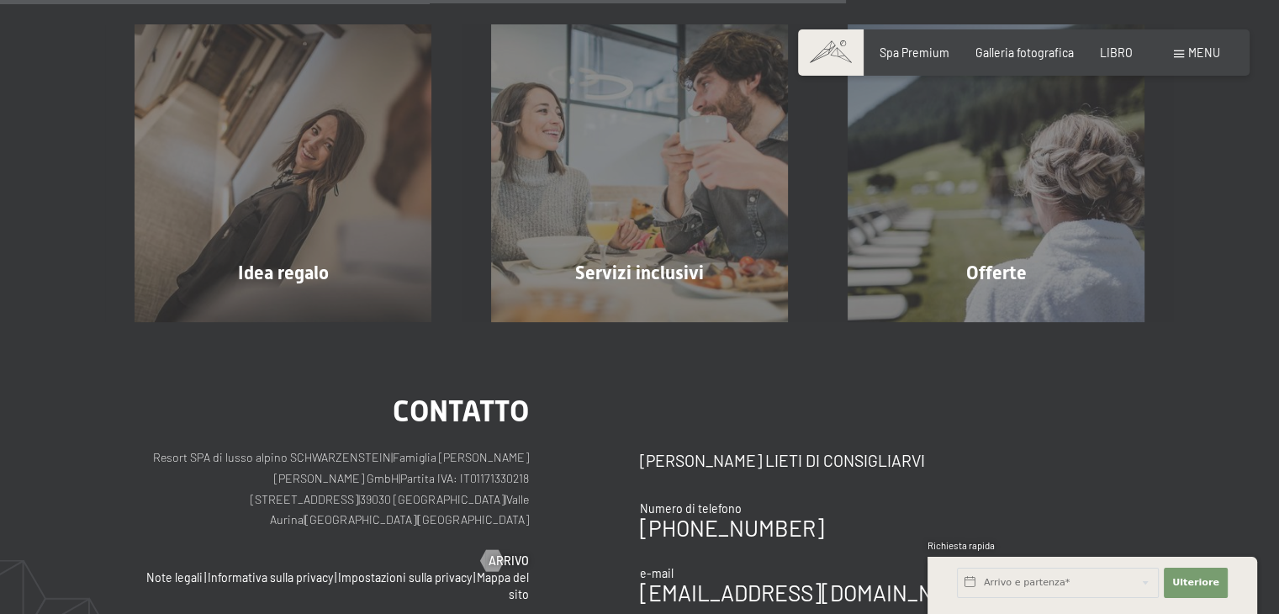
scroll to position [920, 0]
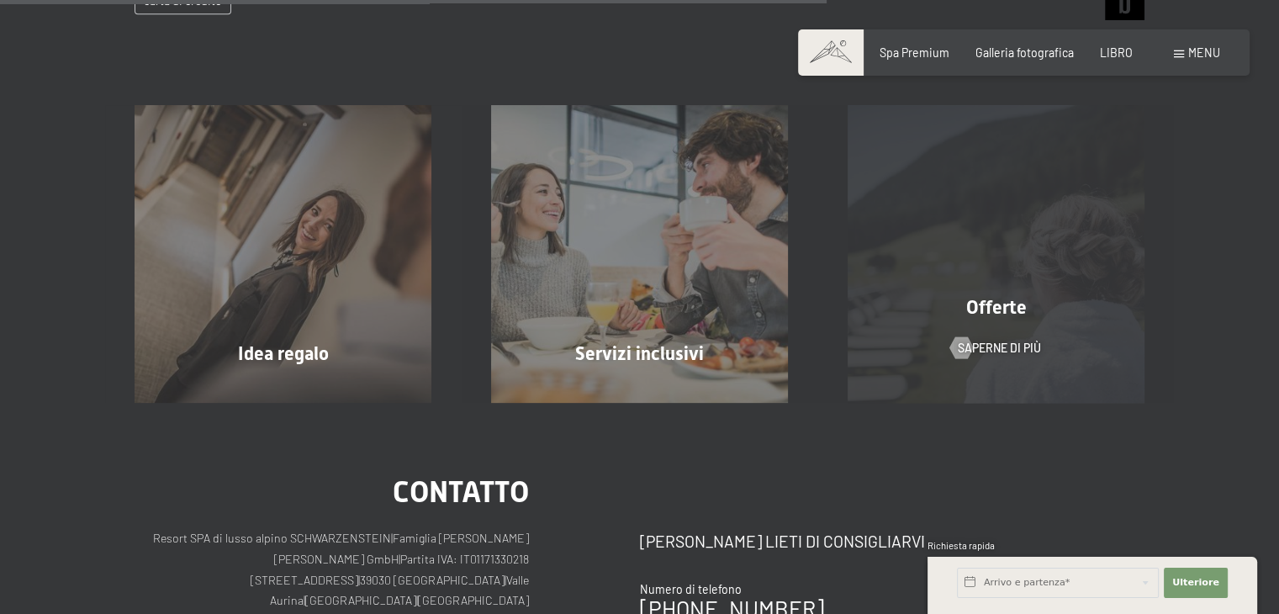
click at [1013, 295] on div "Offerte Saperne di più" at bounding box center [995, 253] width 356 height 297
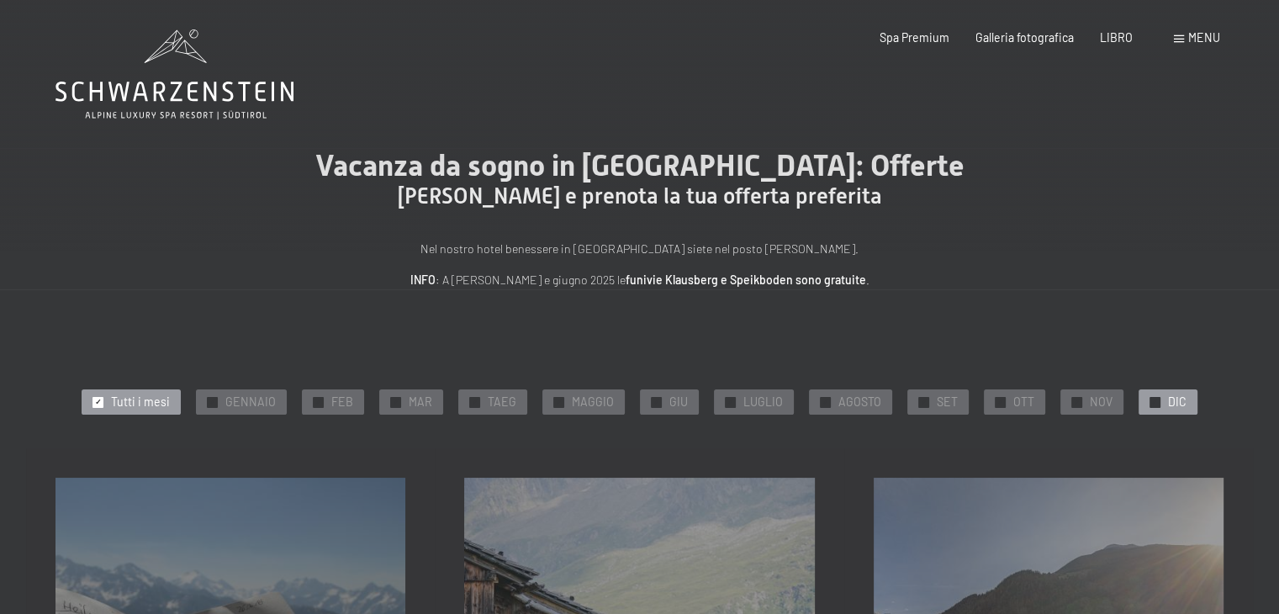
click at [1168, 404] on font "DIC" at bounding box center [1177, 401] width 18 height 14
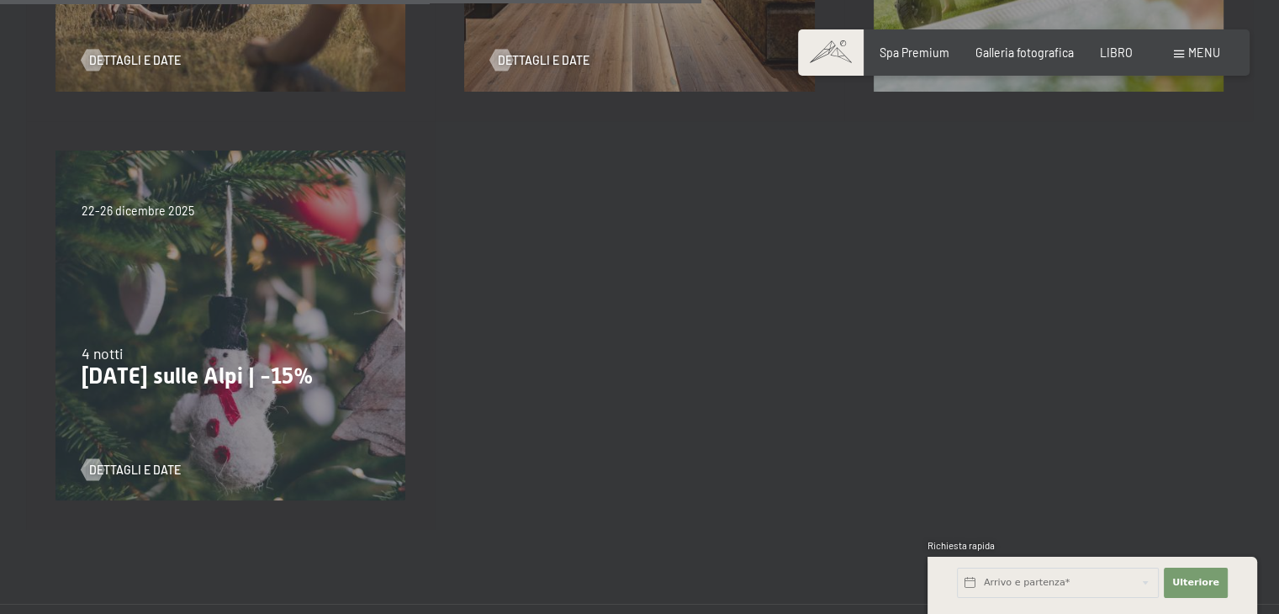
scroll to position [1177, 0]
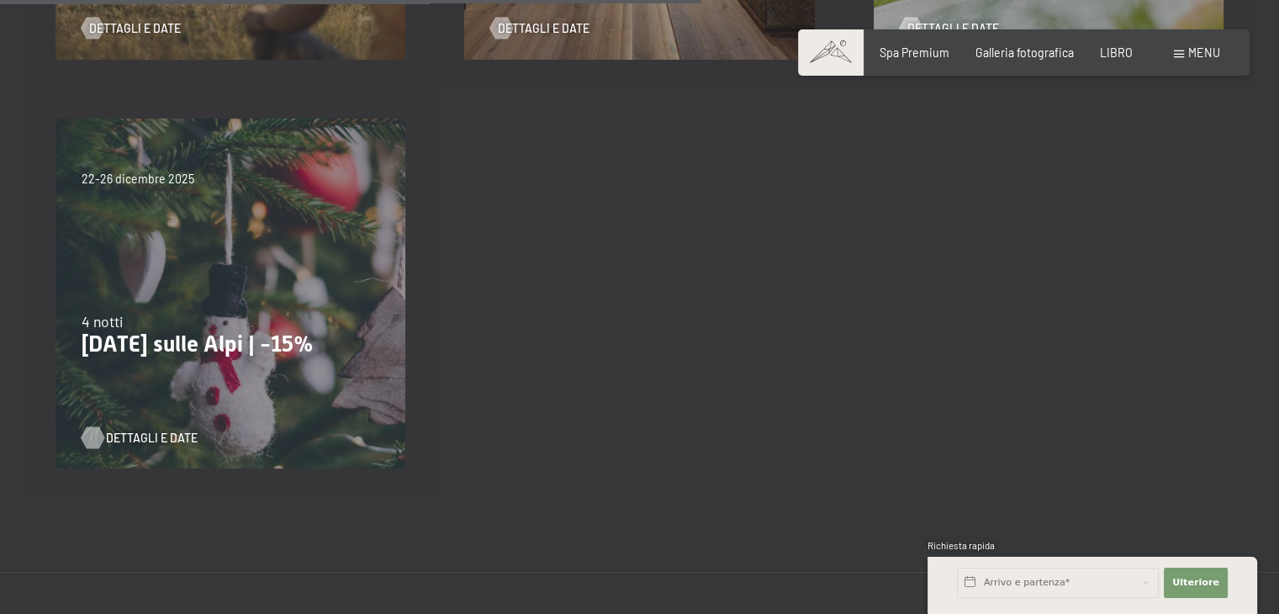
click at [148, 435] on font "Dettagli e date" at bounding box center [152, 437] width 92 height 14
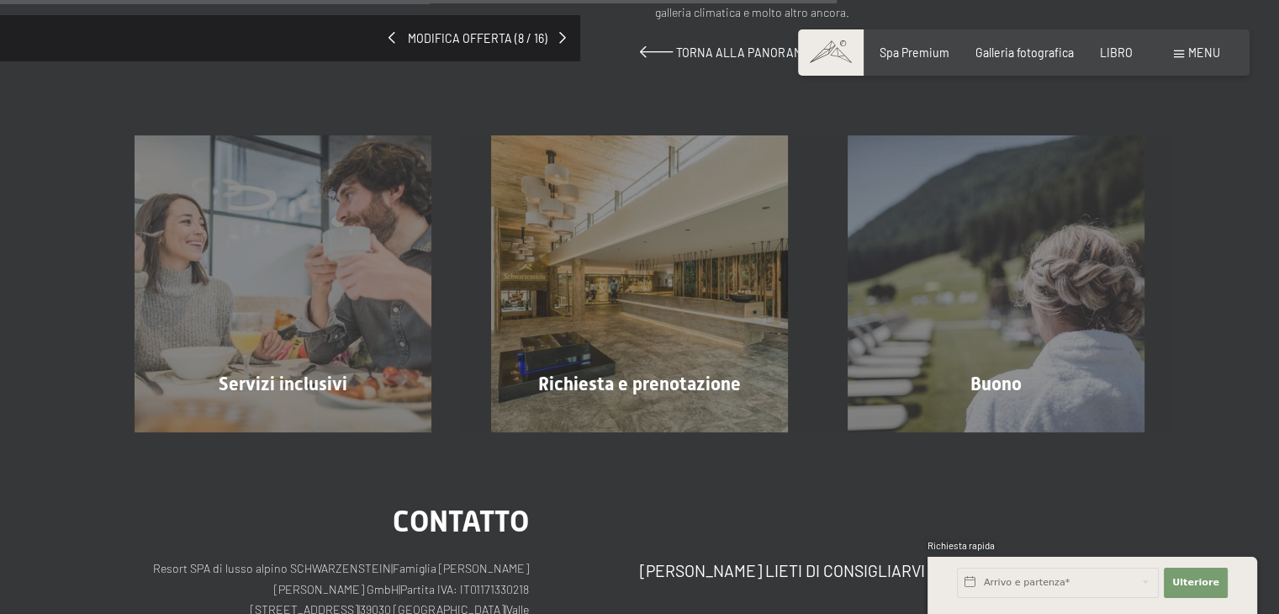
scroll to position [1429, 0]
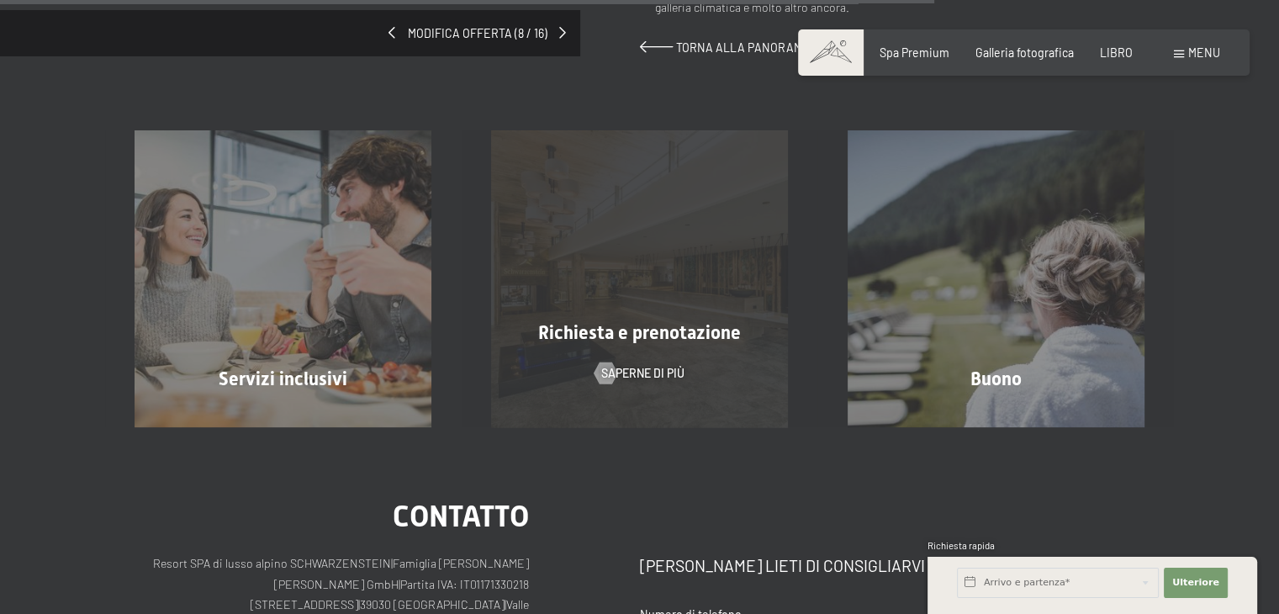
click at [635, 335] on font "Richiesta e prenotazione" at bounding box center [639, 332] width 203 height 21
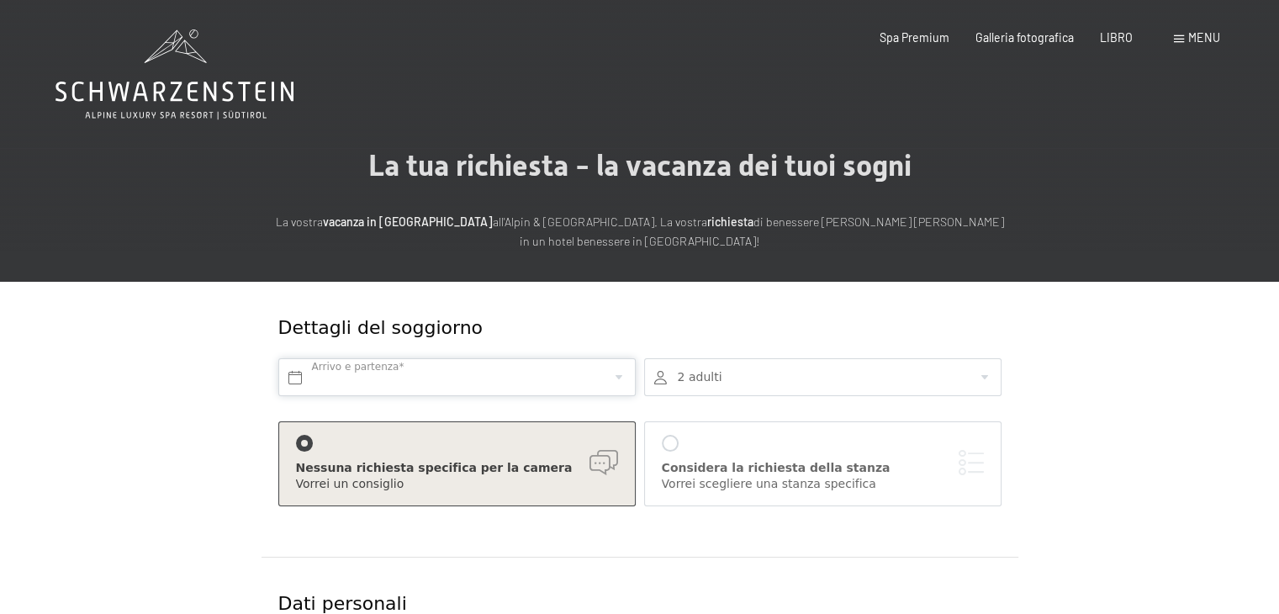
click at [404, 379] on input "text" at bounding box center [456, 377] width 357 height 38
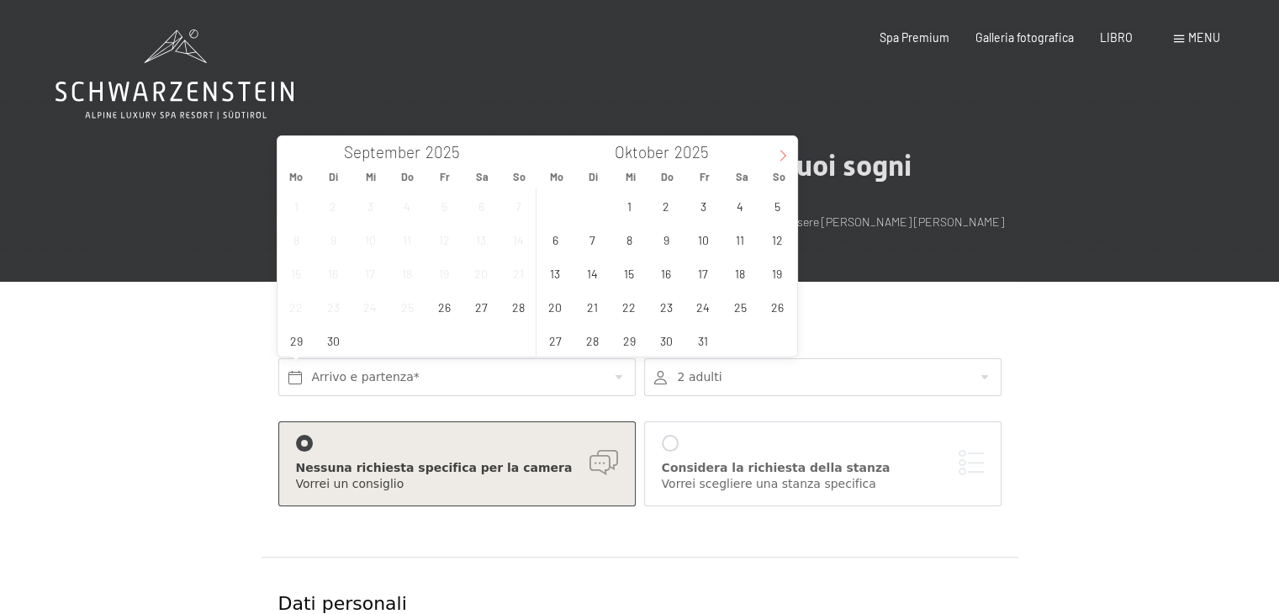
click at [784, 153] on icon at bounding box center [783, 156] width 12 height 12
click at [703, 277] on span "19" at bounding box center [703, 272] width 33 height 33
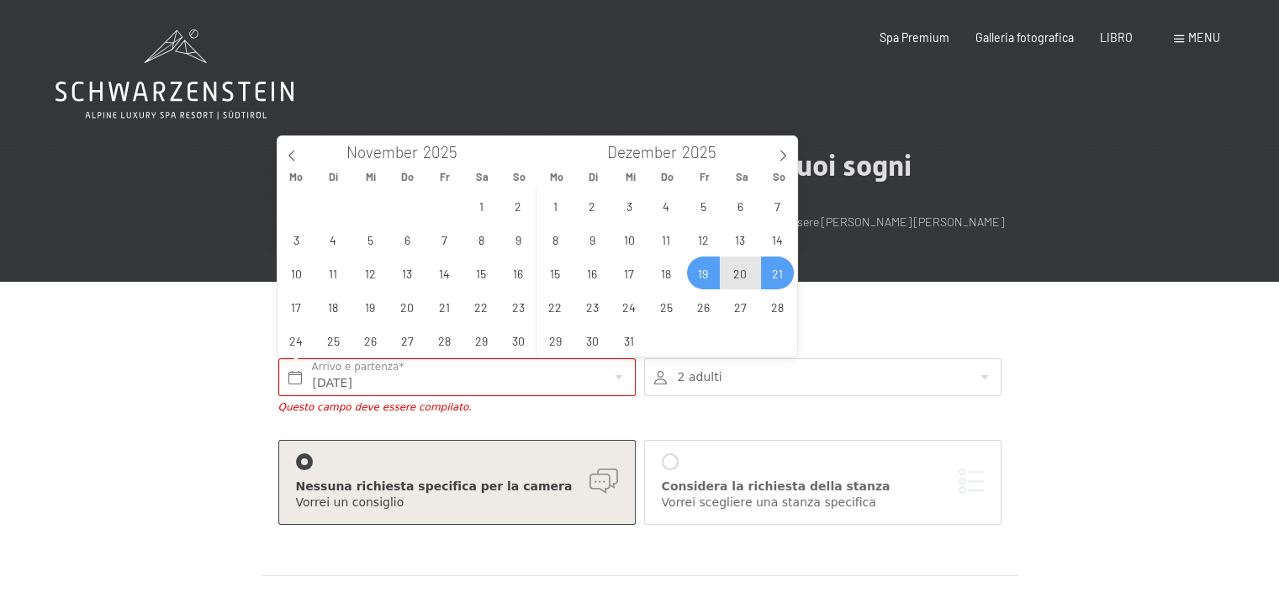
click at [773, 273] on span "21" at bounding box center [777, 272] width 33 height 33
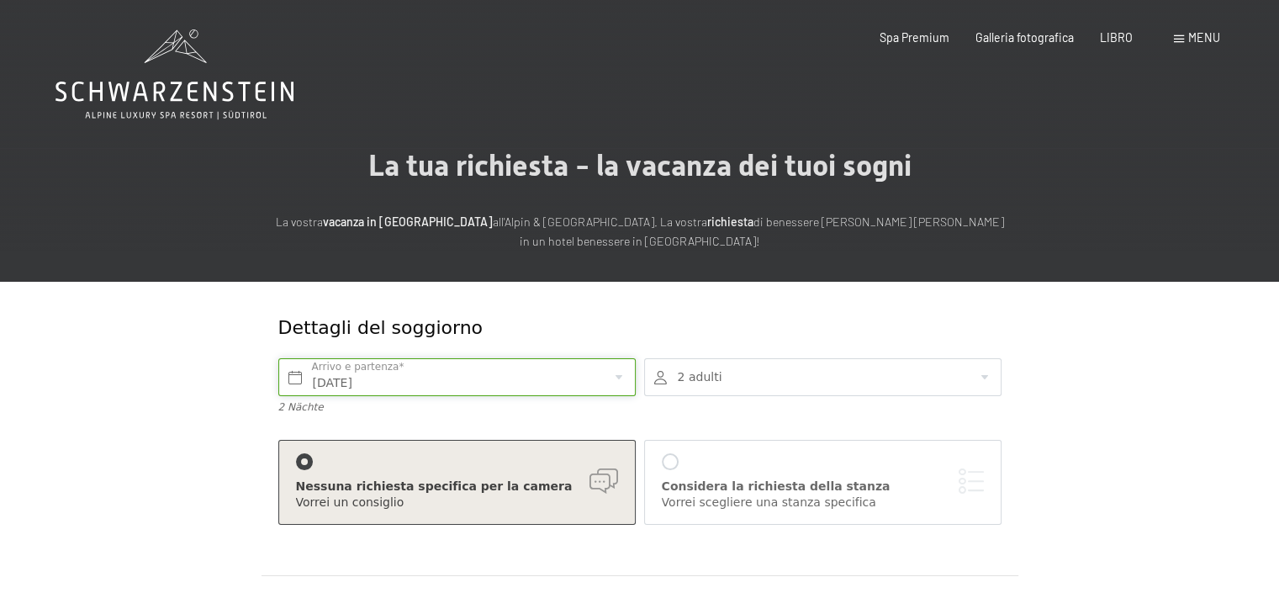
type input "Fr. 19.12.2025 - So. 21.12.2025"
click at [749, 375] on div at bounding box center [822, 377] width 357 height 38
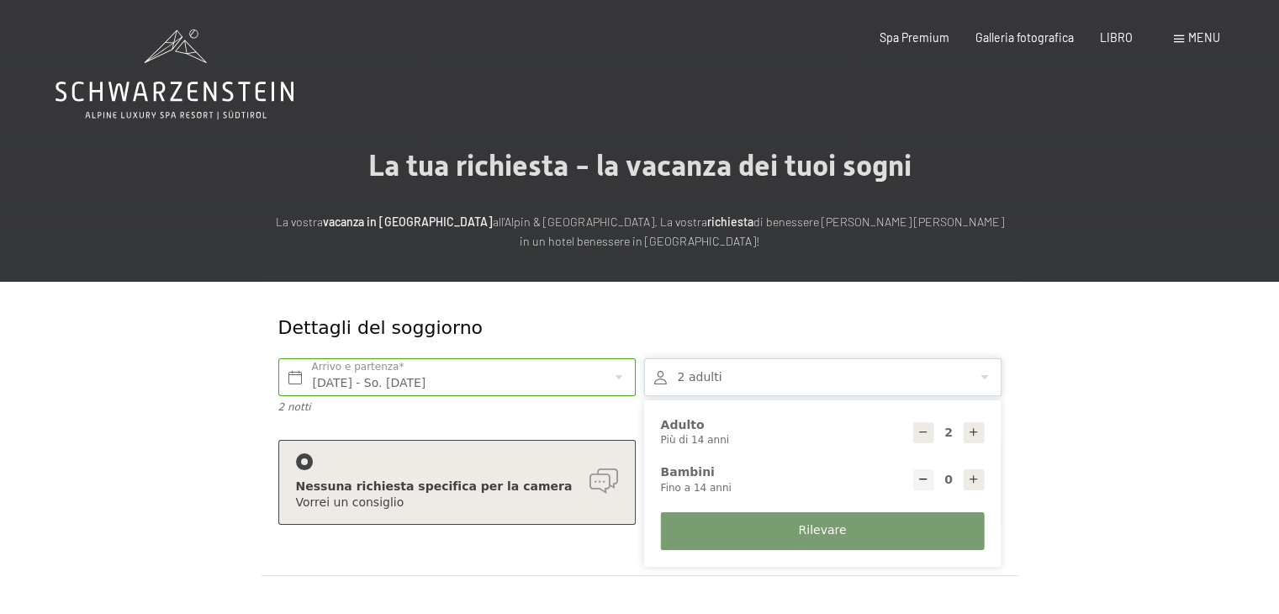
click at [974, 428] on icon at bounding box center [974, 432] width 12 height 12
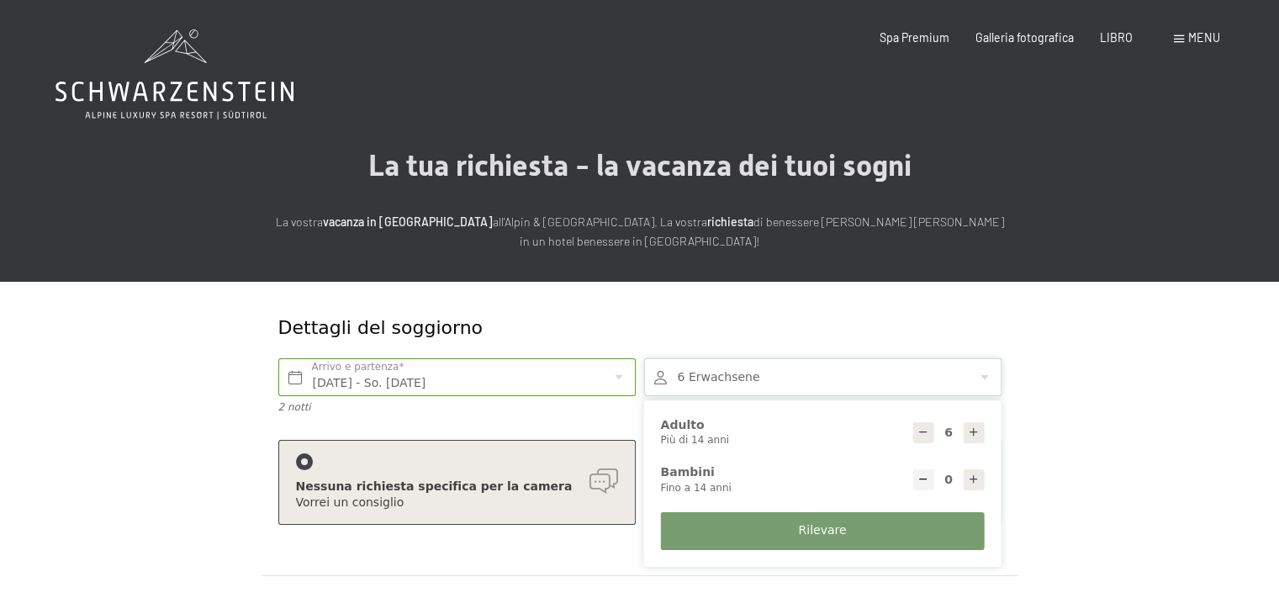
type input "7"
click at [829, 532] on font "Rilevare" at bounding box center [822, 529] width 48 height 13
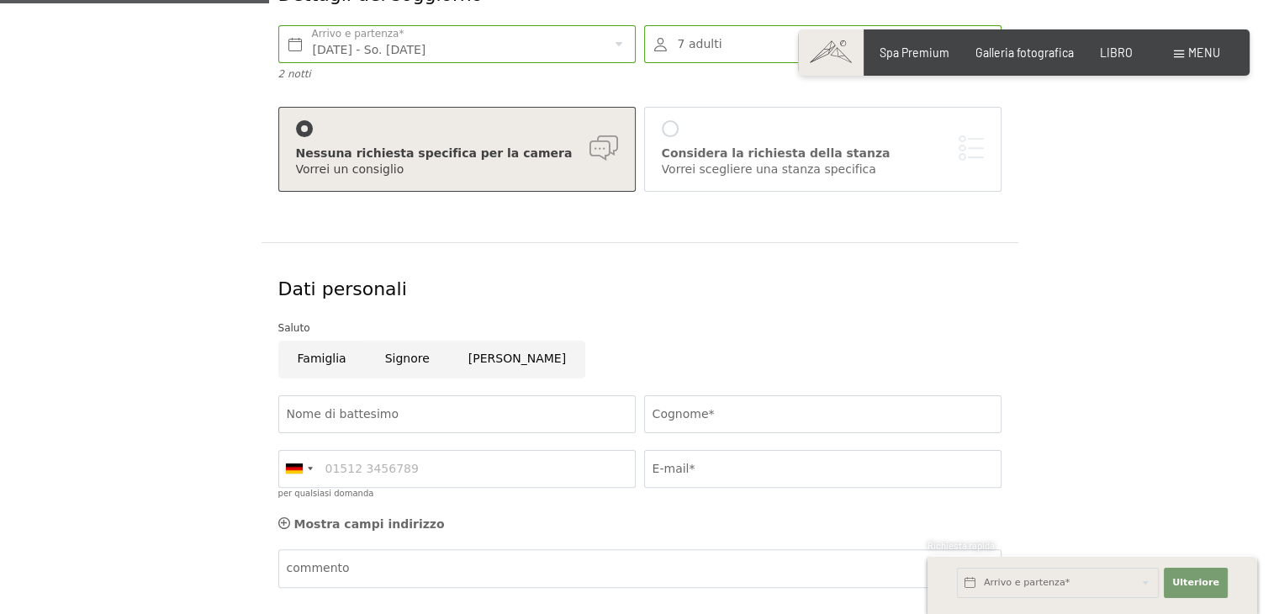
scroll to position [336, 0]
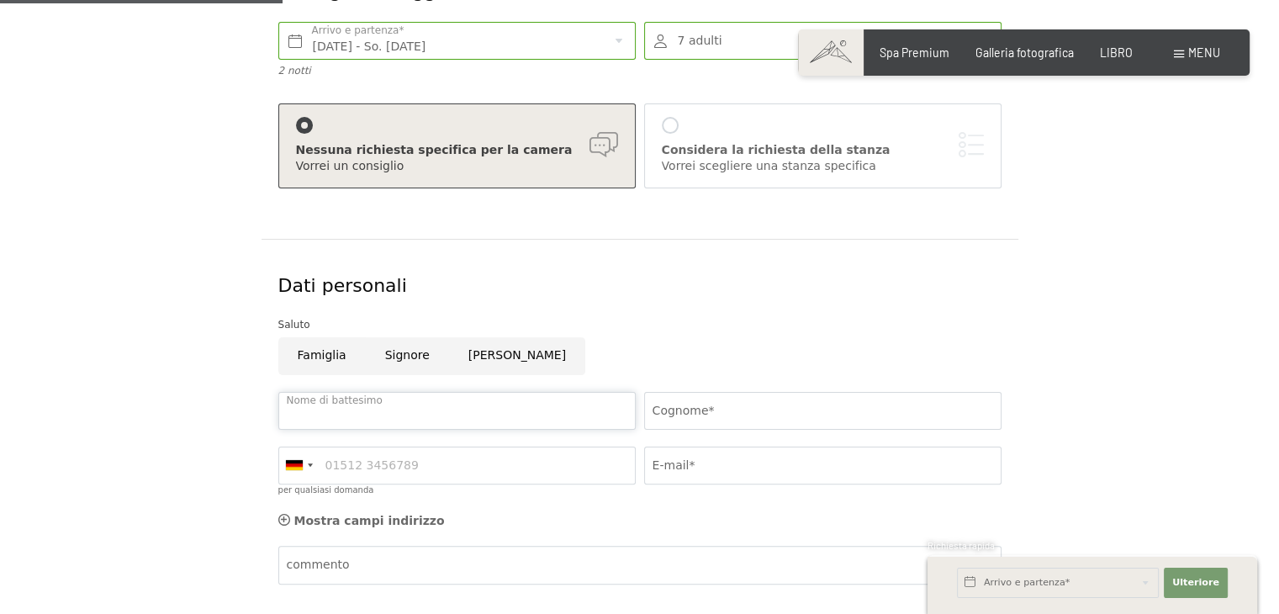
click at [355, 411] on input "Nome di battesimo" at bounding box center [456, 411] width 357 height 38
type input "tiziano"
type input "vicentini"
type input "3349708490"
type input "tiziano.vice@gmail.com"
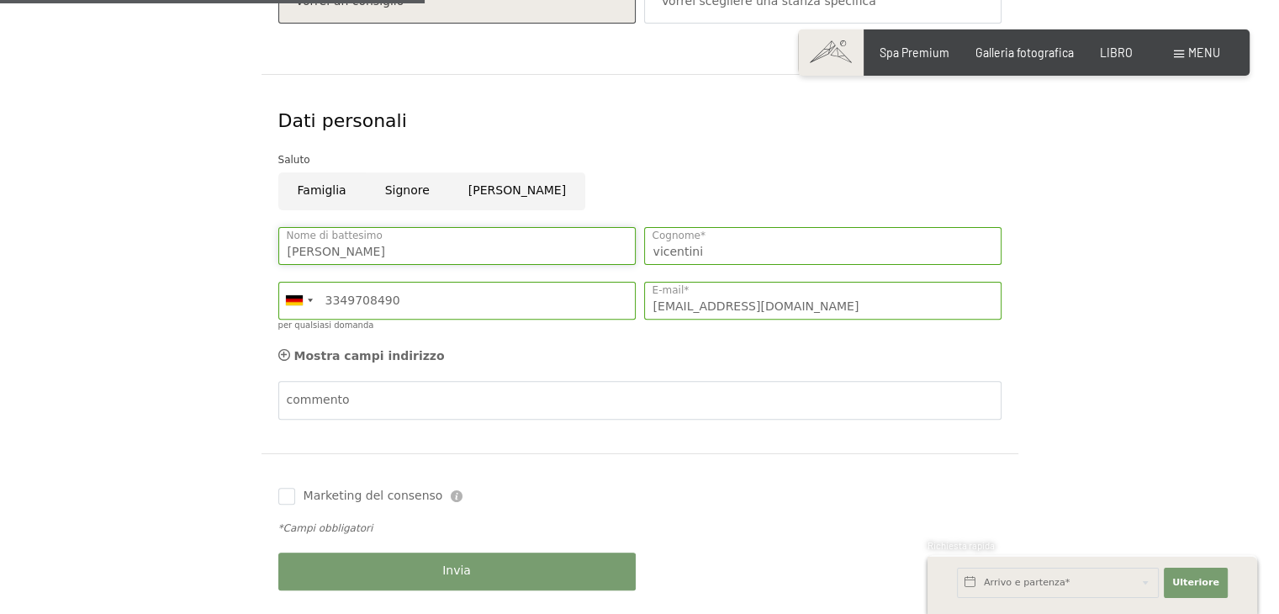
scroll to position [504, 0]
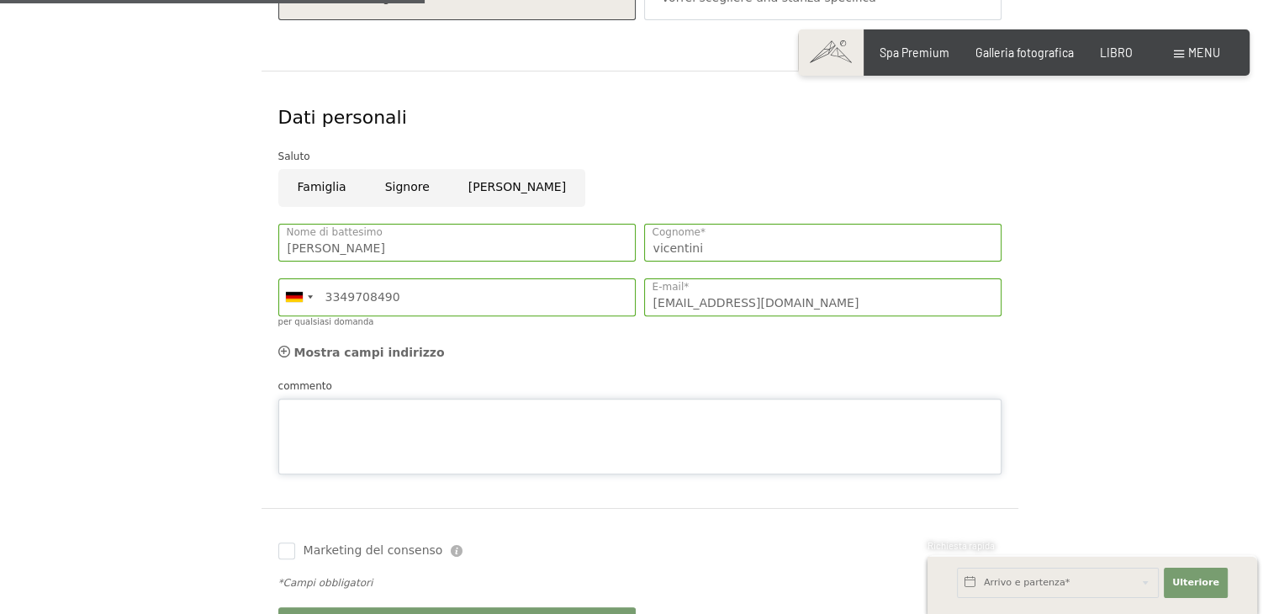
click at [363, 399] on textarea "commento" at bounding box center [639, 437] width 723 height 76
click at [558, 414] on textarea "buonasera ,per le date indicate chiedo se ci sono" at bounding box center [639, 437] width 723 height 76
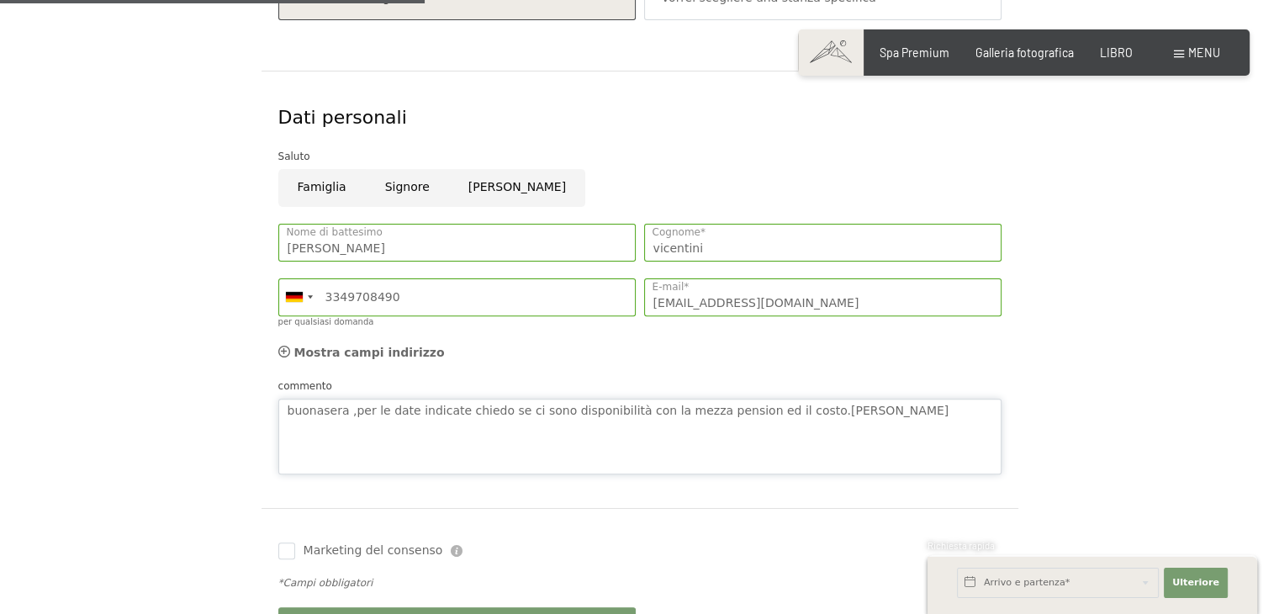
click at [782, 414] on textarea "buonasera ,per le date indicate chiedo se ci sono disponibilità con la mezza pe…" at bounding box center [639, 437] width 723 height 76
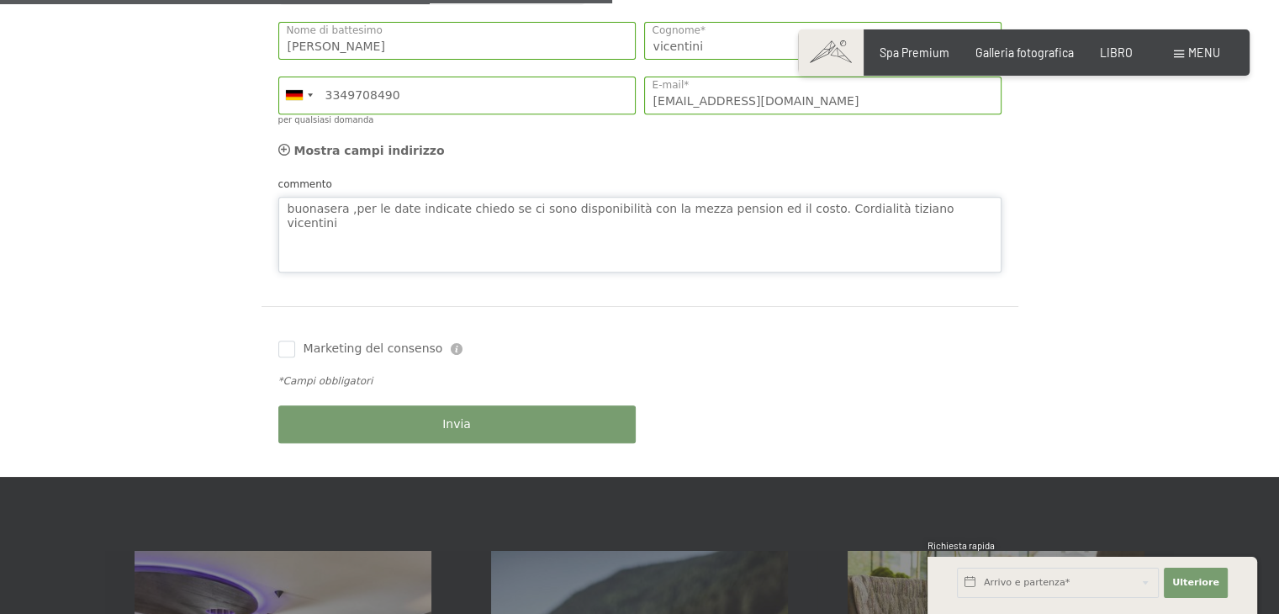
scroll to position [757, 0]
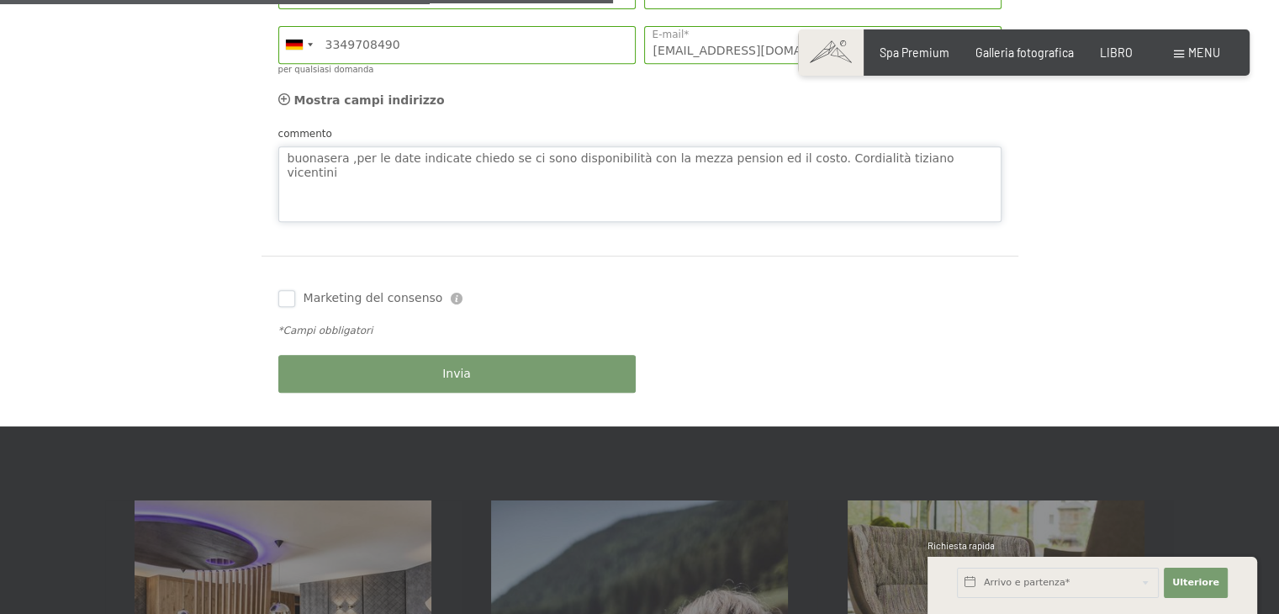
type textarea "buonasera ,per le date indicate chiedo se ci sono disponibilità con la mezza pe…"
click at [288, 303] on input "Marketing del consenso" at bounding box center [286, 298] width 17 height 17
checkbox input "true"
click at [471, 371] on button "Invia" at bounding box center [456, 374] width 357 height 38
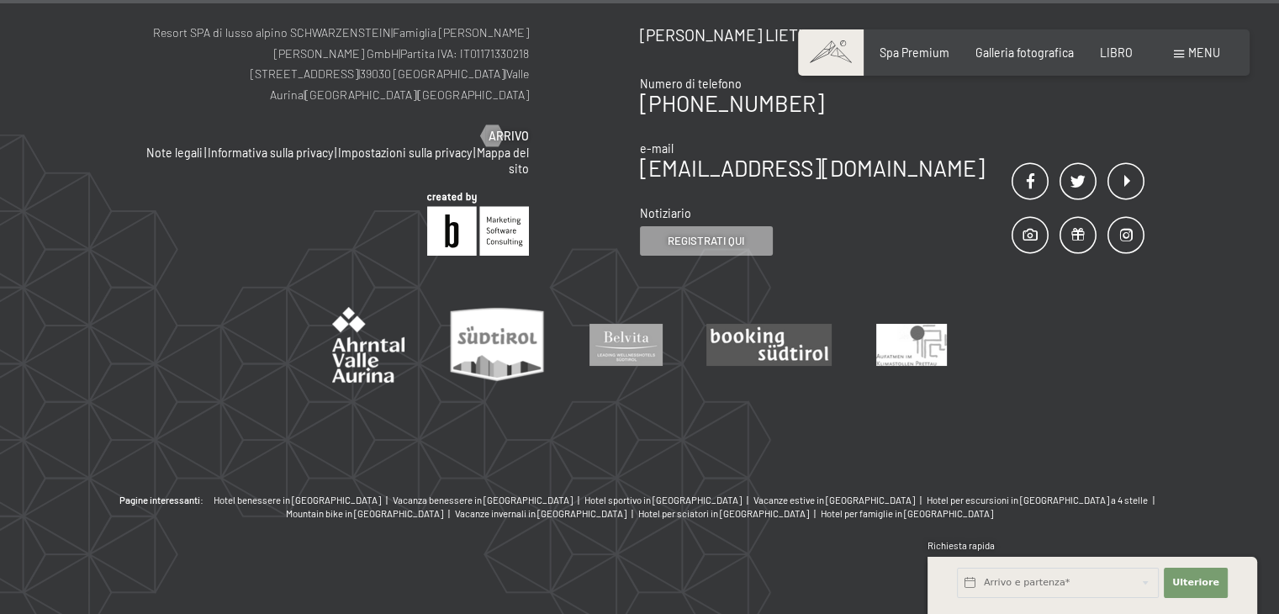
scroll to position [1145, 0]
